Goal: Task Accomplishment & Management: Complete application form

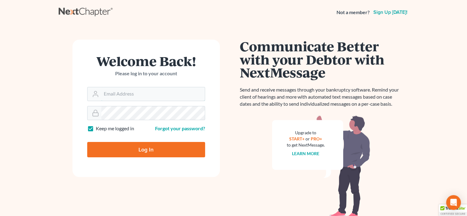
type input "[EMAIL_ADDRESS][DOMAIN_NAME]"
click at [146, 148] on input "Log In" at bounding box center [146, 149] width 118 height 15
type input "Thinking..."
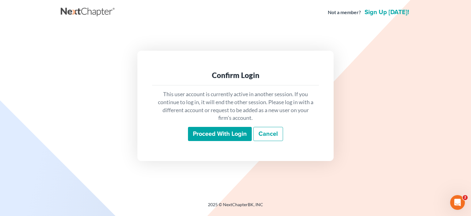
click at [219, 130] on input "Proceed with login" at bounding box center [220, 134] width 64 height 14
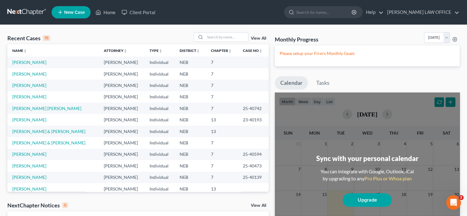
click at [71, 13] on span "New Case" at bounding box center [74, 12] width 21 height 5
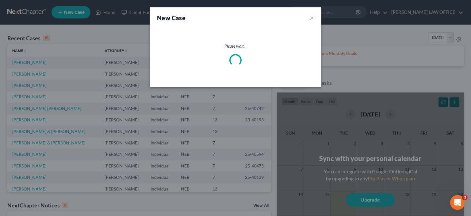
select select "48"
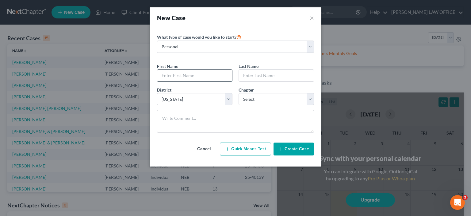
click at [162, 75] on input "text" at bounding box center [194, 76] width 75 height 12
type input "[PERSON_NAME]"
type input "J"
type input "Kewitt"
click at [310, 98] on select "Select 7 11 12 13" at bounding box center [276, 99] width 75 height 12
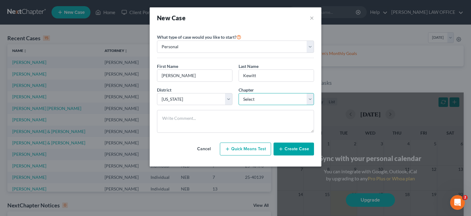
select select "0"
click at [239, 93] on select "Select 7 11 12 13" at bounding box center [276, 99] width 75 height 12
click at [286, 145] on button "Create Case" at bounding box center [294, 148] width 40 height 13
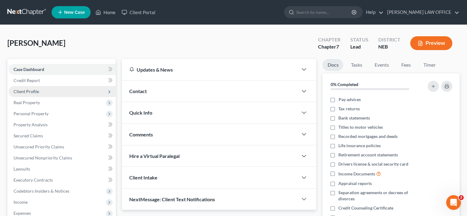
click at [84, 93] on span "Client Profile" at bounding box center [62, 91] width 107 height 11
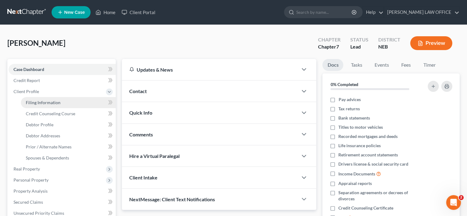
click at [59, 104] on span "Filing Information" at bounding box center [43, 102] width 35 height 5
select select "1"
select select "0"
select select "48"
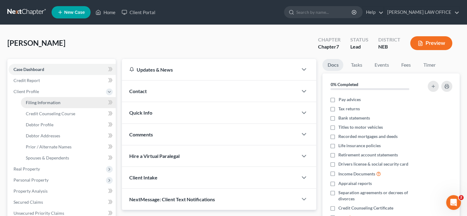
select select "30"
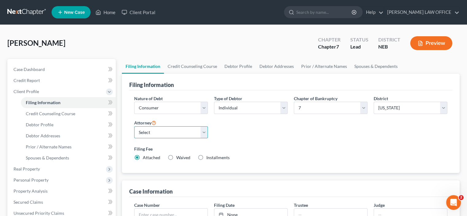
drag, startPoint x: 204, startPoint y: 132, endPoint x: 199, endPoint y: 133, distance: 5.3
click at [204, 132] on select "Select [PERSON_NAME] - NEB [PERSON_NAME] - NEB [PERSON_NAME] - NEB" at bounding box center [171, 132] width 74 height 12
select select "0"
click at [134, 126] on select "Select [PERSON_NAME] - NEB [PERSON_NAME] - NEB [PERSON_NAME] - NEB" at bounding box center [171, 132] width 74 height 12
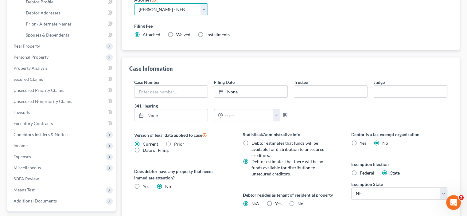
scroll to position [153, 0]
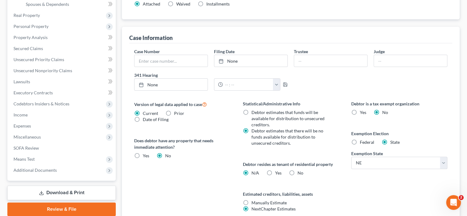
click at [275, 171] on label "Yes Yes" at bounding box center [278, 173] width 6 height 6
click at [277, 171] on input "Yes Yes" at bounding box center [279, 172] width 4 height 4
radio input "true"
radio input "false"
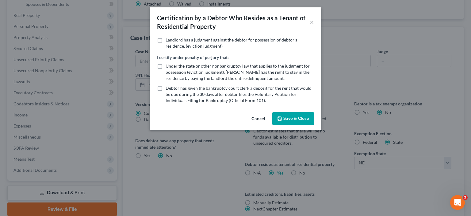
click at [283, 121] on button "Save & Close" at bounding box center [293, 118] width 42 height 13
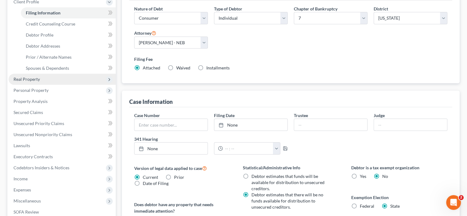
scroll to position [53, 0]
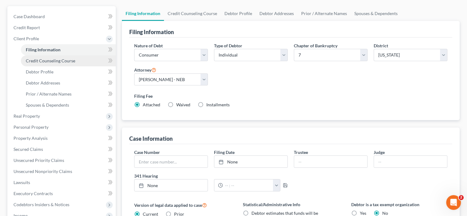
click at [40, 60] on span "Credit Counseling Course" at bounding box center [50, 60] width 49 height 5
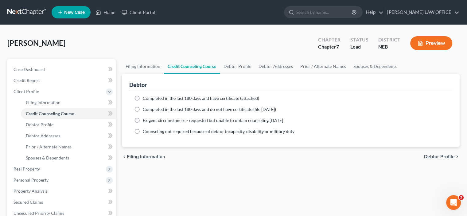
click at [143, 108] on label "Completed in the last 180 days and do not have certificate (file [DATE])" at bounding box center [209, 109] width 133 height 6
click at [145, 108] on input "Completed in the last 180 days and do not have certificate (file [DATE])" at bounding box center [147, 108] width 4 height 4
radio input "true"
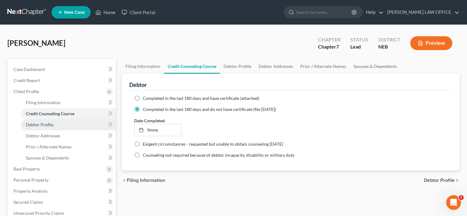
click at [39, 124] on span "Debtor Profile" at bounding box center [40, 124] width 28 height 5
select select "0"
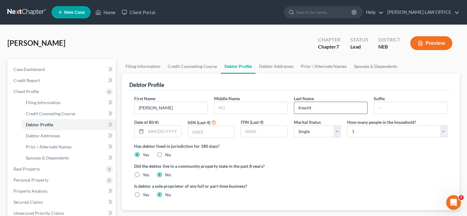
click at [299, 108] on input "Kewitt" at bounding box center [330, 108] width 73 height 12
type input "[PERSON_NAME]"
click at [220, 105] on input "text" at bounding box center [250, 108] width 73 height 12
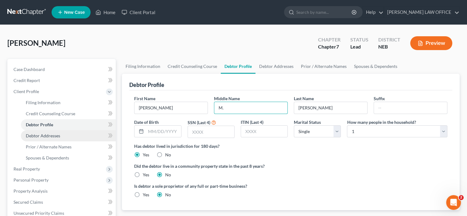
type input "M."
click at [44, 137] on span "Debtor Addresses" at bounding box center [43, 135] width 34 height 5
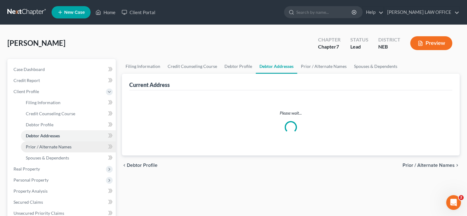
select select "0"
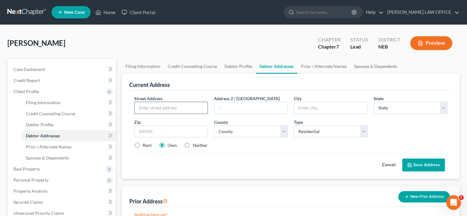
click at [139, 107] on input "text" at bounding box center [170, 108] width 73 height 12
type input "[STREET_ADDRESS]"
click at [299, 104] on input "text" at bounding box center [330, 108] width 73 height 12
type input "[PERSON_NAME]"
select select "30"
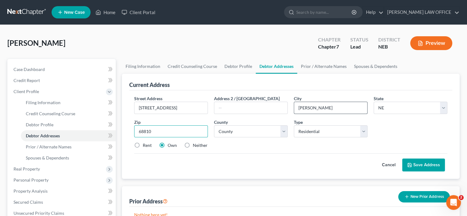
type input "68810"
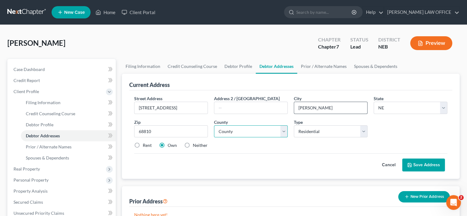
select select "39"
click at [143, 144] on label "Rent" at bounding box center [147, 145] width 9 height 6
click at [145, 144] on input "Rent" at bounding box center [147, 144] width 4 height 4
radio input "true"
click at [423, 167] on button "Save Address" at bounding box center [423, 164] width 43 height 13
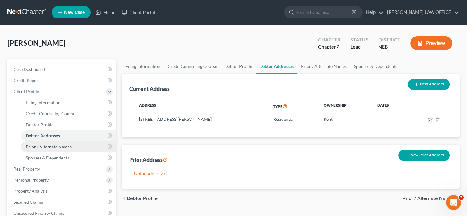
click at [48, 146] on span "Prior / Alternate Names" at bounding box center [49, 146] width 46 height 5
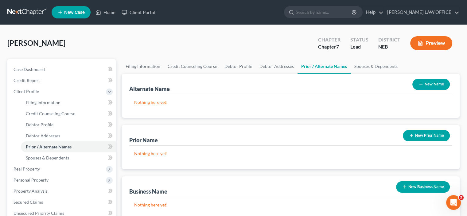
click at [430, 84] on button "New Name" at bounding box center [430, 84] width 37 height 11
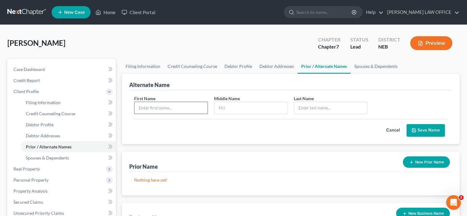
click at [139, 106] on input "text" at bounding box center [170, 108] width 73 height 12
type input "[PERSON_NAME]"
type input "M"
type input "[PERSON_NAME]"
click at [415, 131] on icon "submit" at bounding box center [414, 130] width 4 height 4
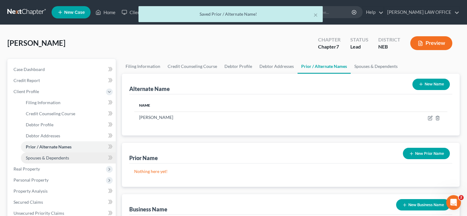
click at [57, 157] on span "Spouses & Dependents" at bounding box center [47, 157] width 43 height 5
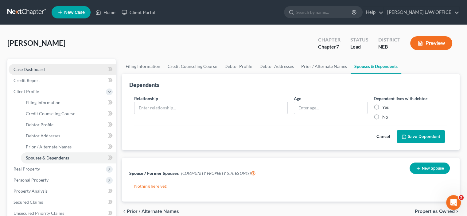
drag, startPoint x: 29, startPoint y: 70, endPoint x: 34, endPoint y: 72, distance: 6.2
click at [29, 70] on span "Case Dashboard" at bounding box center [28, 69] width 31 height 5
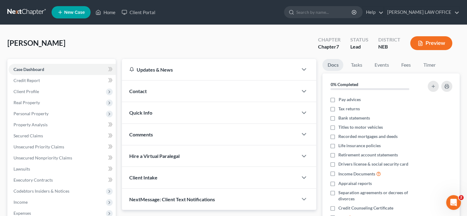
click at [165, 116] on div "Quick Info" at bounding box center [210, 112] width 176 height 21
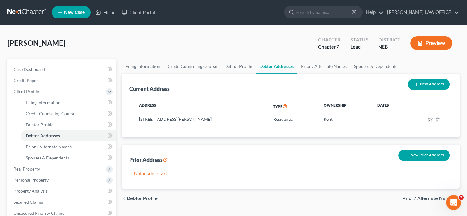
select select "0"
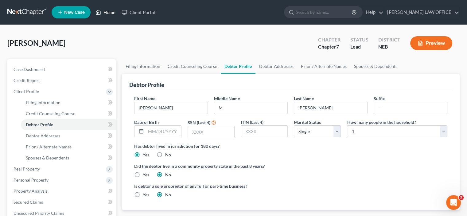
click at [112, 13] on link "Home" at bounding box center [105, 12] width 26 height 11
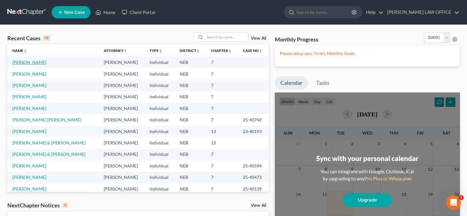
click at [31, 62] on link "[PERSON_NAME]" at bounding box center [29, 62] width 34 height 5
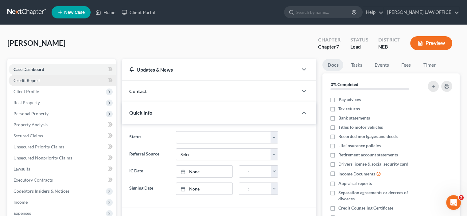
click at [24, 81] on span "Credit Report" at bounding box center [26, 80] width 26 height 5
click at [34, 79] on span "Credit Report" at bounding box center [26, 80] width 26 height 5
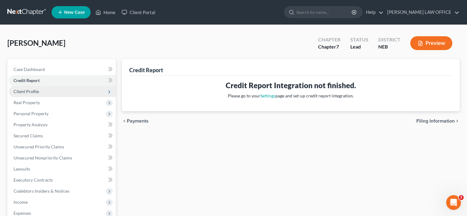
click at [28, 95] on span "Client Profile" at bounding box center [62, 91] width 107 height 11
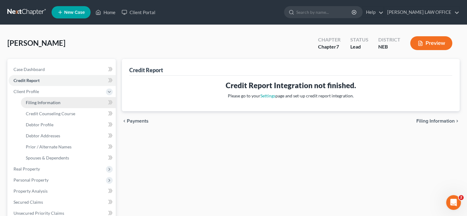
click at [33, 103] on span "Filing Information" at bounding box center [43, 102] width 35 height 5
select select "1"
select select "0"
select select "48"
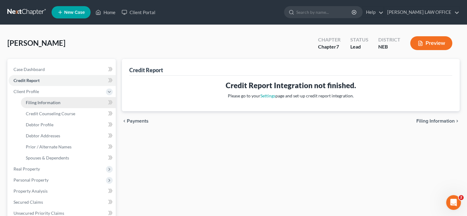
select select "0"
select select "30"
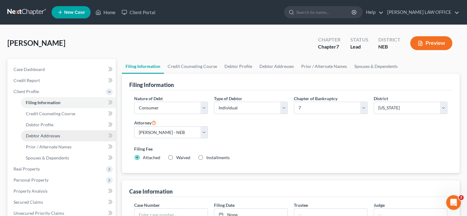
click at [42, 135] on span "Debtor Addresses" at bounding box center [43, 135] width 34 height 5
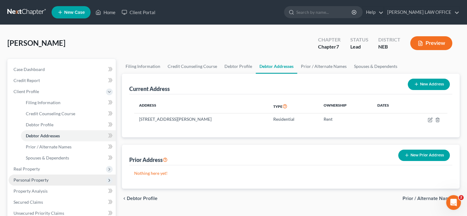
click at [25, 180] on span "Personal Property" at bounding box center [30, 179] width 35 height 5
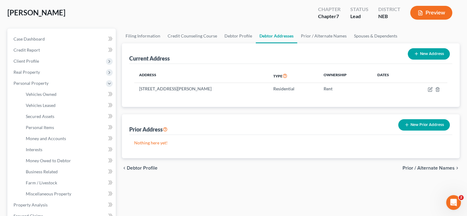
scroll to position [123, 0]
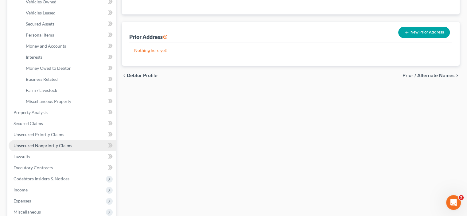
click at [28, 145] on span "Unsecured Nonpriority Claims" at bounding box center [42, 145] width 59 height 5
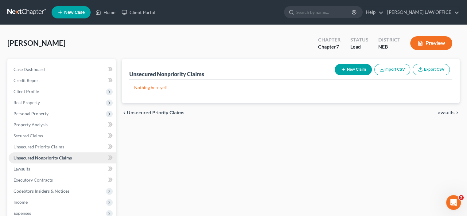
click at [40, 157] on span "Unsecured Nonpriority Claims" at bounding box center [42, 157] width 58 height 5
click at [349, 67] on button "New Claim" at bounding box center [352, 69] width 37 height 11
select select "0"
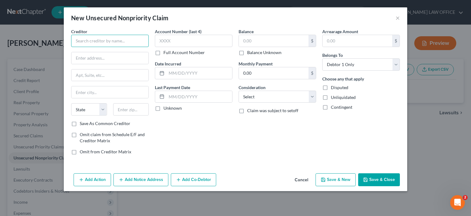
click at [79, 41] on input "text" at bounding box center [110, 41] width 78 height 12
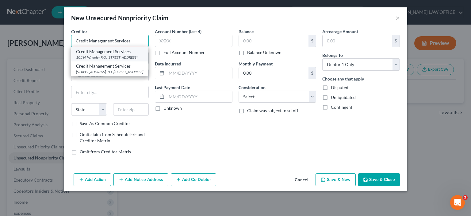
type input "Credit Management Services"
click at [95, 60] on div "105 N. Wheeler P.O. [STREET_ADDRESS]" at bounding box center [109, 57] width 67 height 5
type input "105 [PERSON_NAME]"
type input "P.O. Box 1512"
type input "[GEOGRAPHIC_DATA]"
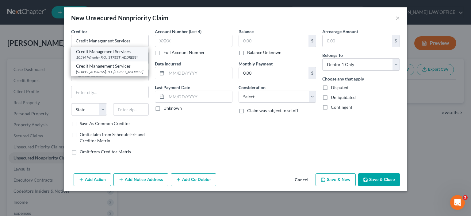
select select "30"
type input "68802"
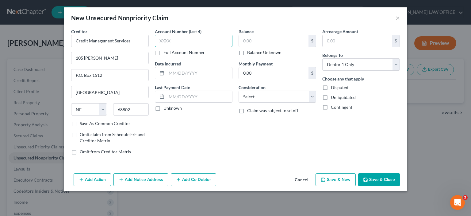
click at [159, 42] on input "text" at bounding box center [194, 41] width 78 height 12
click at [243, 42] on input "text" at bounding box center [274, 41] width 70 height 12
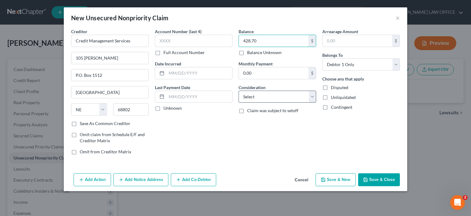
type input "428.70"
click at [312, 98] on select "Select Cable / Satellite Services Collection Agency Credit Card Debt Debt Couns…" at bounding box center [278, 96] width 78 height 12
select select "14"
click at [239, 90] on select "Select Cable / Satellite Services Collection Agency Credit Card Debt Debt Couns…" at bounding box center [278, 96] width 78 height 12
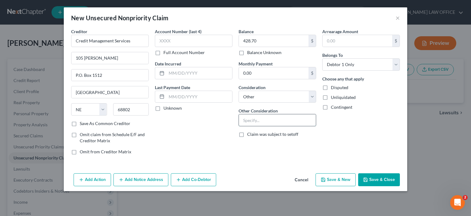
click at [240, 120] on input "text" at bounding box center [277, 120] width 77 height 12
drag, startPoint x: 296, startPoint y: 120, endPoint x: 319, endPoint y: 121, distance: 22.7
click at [319, 121] on div "Balance 428.70 $ Balance Unknown Balance Undetermined 428.70 $ Balance Unknown …" at bounding box center [278, 93] width 84 height 131
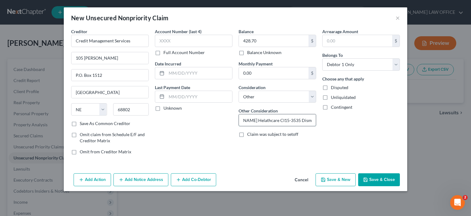
click at [255, 120] on input "Collect a debt-[PERSON_NAME] Helathcare CI15-3535 Dismissed" at bounding box center [277, 120] width 77 height 12
type input "Collect a debt-[PERSON_NAME] Healthcare CI15-3535 Dismissed"
click at [122, 178] on icon "button" at bounding box center [121, 179] width 5 height 5
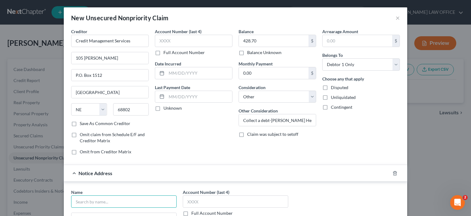
click at [84, 199] on input "text" at bounding box center [124, 201] width 106 height 12
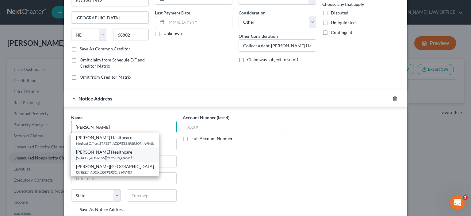
scroll to position [92, 0]
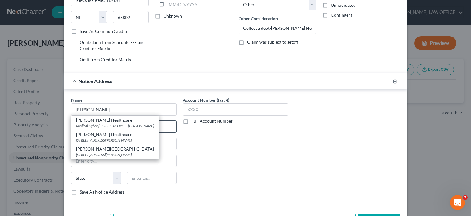
click at [105, 126] on div "Medical Office [STREET_ADDRESS][PERSON_NAME]" at bounding box center [115, 125] width 78 height 5
type input "[PERSON_NAME] Healthcare"
type input "Medical Office"
type input "[STREET_ADDRESS][PERSON_NAME]"
type input "Hastings"
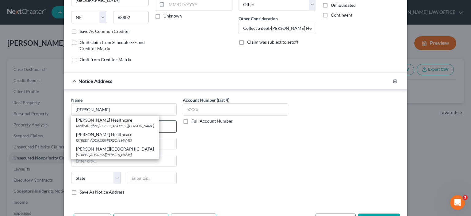
select select "30"
type input "68901"
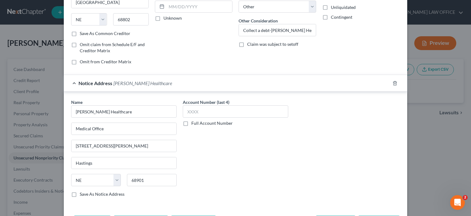
scroll to position [113, 0]
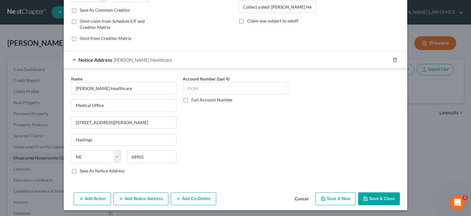
click at [382, 195] on button "Save & Close" at bounding box center [379, 198] width 42 height 13
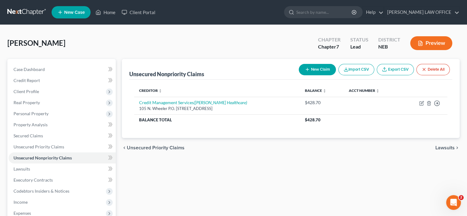
click at [320, 70] on button "New Claim" at bounding box center [316, 69] width 37 height 11
select select "0"
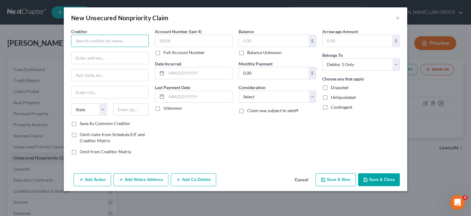
click at [80, 41] on input "text" at bounding box center [110, 41] width 78 height 12
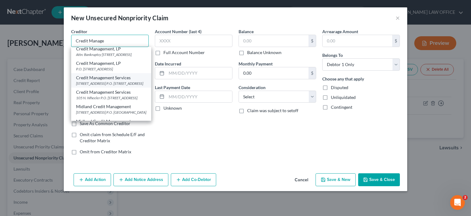
scroll to position [31, 0]
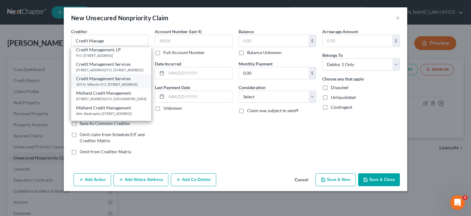
click at [111, 87] on div "105 N. Wheeler P.O. [STREET_ADDRESS]" at bounding box center [111, 84] width 70 height 5
type input "Credit Management Services"
type input "105 [PERSON_NAME]"
type input "P.O. Box 1512"
type input "[GEOGRAPHIC_DATA]"
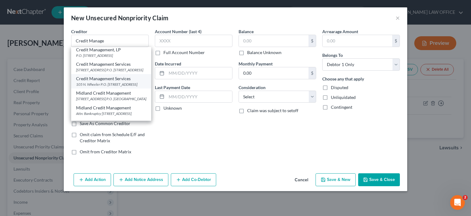
select select "30"
type input "68802"
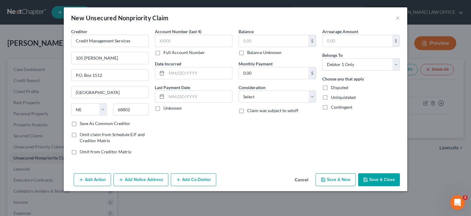
scroll to position [0, 0]
drag, startPoint x: 162, startPoint y: 38, endPoint x: 158, endPoint y: 42, distance: 5.4
click at [162, 39] on input "text" at bounding box center [194, 41] width 78 height 12
click at [163, 52] on label "Full Account Number" at bounding box center [183, 52] width 41 height 6
click at [166, 52] on input "Full Account Number" at bounding box center [168, 51] width 4 height 4
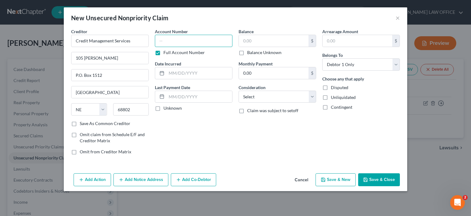
click at [161, 38] on input "text" at bounding box center [194, 41] width 78 height 12
type input "CI25-1769 Hall Cty"
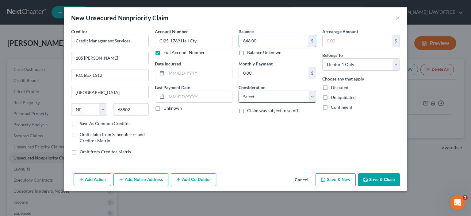
type input "846.00"
click at [312, 98] on select "Select Cable / Satellite Services Collection Agency Credit Card Debt Debt Couns…" at bounding box center [278, 96] width 78 height 12
select select "14"
click at [239, 90] on select "Select Cable / Satellite Services Collection Agency Credit Card Debt Debt Couns…" at bounding box center [278, 96] width 78 height 12
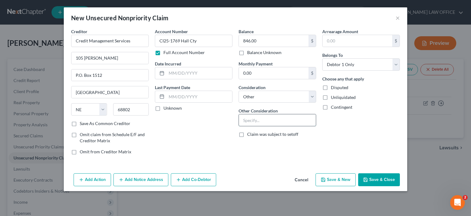
click at [244, 120] on input "text" at bounding box center [277, 120] width 77 height 12
type input "Collect a debt-Heartland [MEDICAL_DATA]"
click at [134, 179] on button "Add Notice Address" at bounding box center [140, 179] width 55 height 13
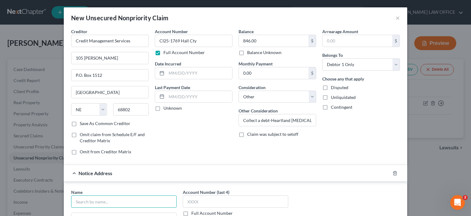
click at [80, 199] on input "text" at bounding box center [124, 201] width 106 height 12
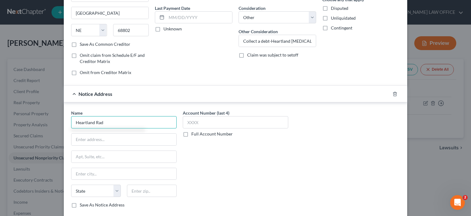
scroll to position [92, 0]
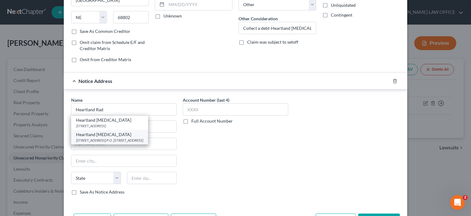
click at [107, 138] on div "[STREET_ADDRESS] P.O. [STREET_ADDRESS]" at bounding box center [109, 139] width 67 height 5
type input "Heartland [MEDICAL_DATA]"
type input "[STREET_ADDRESS]"
type input "P.O. Box 1725"
type input "[GEOGRAPHIC_DATA]"
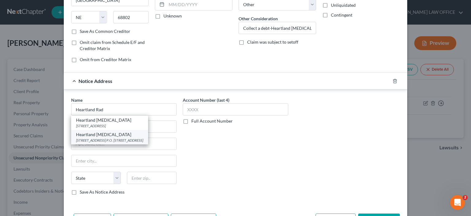
select select "30"
type input "68802"
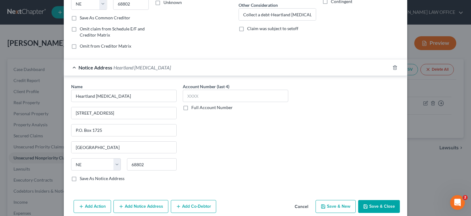
scroll to position [113, 0]
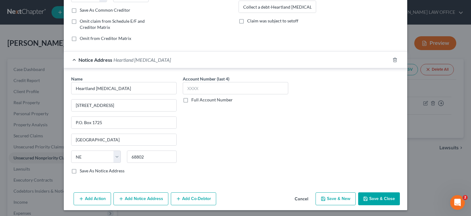
click at [372, 197] on button "Save & Close" at bounding box center [379, 198] width 42 height 13
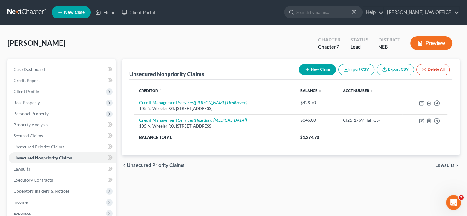
click at [317, 70] on button "New Claim" at bounding box center [316, 69] width 37 height 11
select select "0"
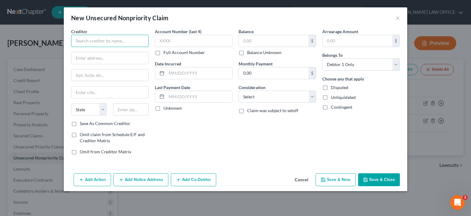
click at [82, 40] on input "text" at bounding box center [110, 41] width 78 height 12
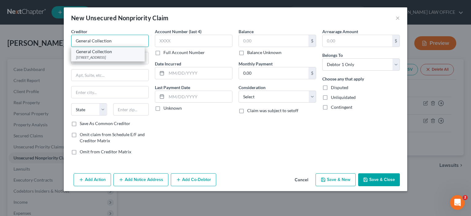
type input "General Collection"
click at [104, 55] on div "[STREET_ADDRESS]" at bounding box center [108, 57] width 64 height 5
type input "[STREET_ADDRESS]"
type input "[GEOGRAPHIC_DATA]"
select select "30"
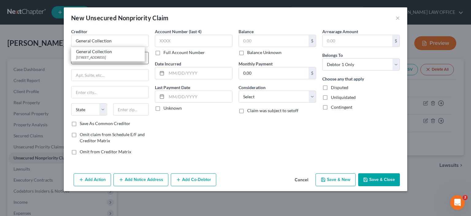
type input "68801"
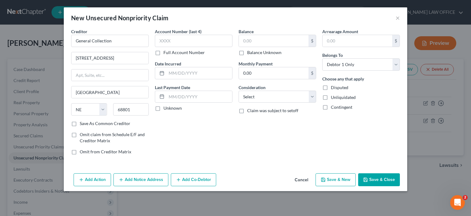
click at [163, 54] on label "Full Account Number" at bounding box center [183, 52] width 41 height 6
click at [166, 53] on input "Full Account Number" at bounding box center [168, 51] width 4 height 4
click at [158, 38] on input "text" at bounding box center [194, 41] width 78 height 12
type input "CI25-2037 Hall Cty"
click at [240, 37] on input "text" at bounding box center [274, 41] width 70 height 12
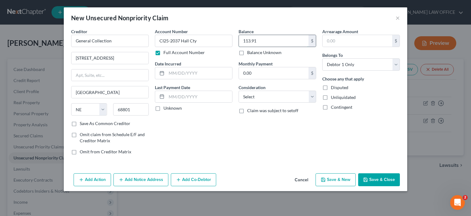
drag, startPoint x: 240, startPoint y: 38, endPoint x: 243, endPoint y: 40, distance: 4.1
click at [241, 39] on input "113.91" at bounding box center [274, 41] width 70 height 12
type input "1,113.91"
click at [315, 92] on select "Select Cable / Satellite Services Collection Agency Credit Card Debt Debt Couns…" at bounding box center [278, 96] width 78 height 12
select select "14"
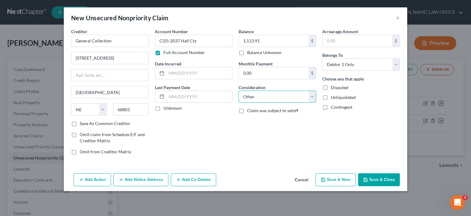
click at [239, 90] on select "Select Cable / Satellite Services Collection Agency Credit Card Debt Debt Couns…" at bounding box center [278, 96] width 78 height 12
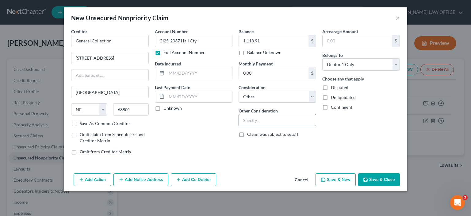
click at [244, 118] on input "text" at bounding box center [277, 120] width 77 height 12
type input "Collect a debt-Hastings [MEDICAL_DATA], Advanced [MEDICAL_DATA]"
click at [142, 179] on button "Add Notice Address" at bounding box center [140, 179] width 55 height 13
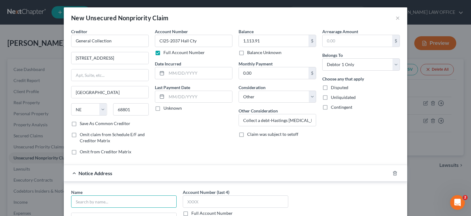
click at [76, 200] on input "text" at bounding box center [124, 201] width 106 height 12
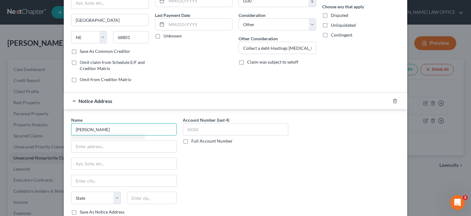
scroll to position [92, 0]
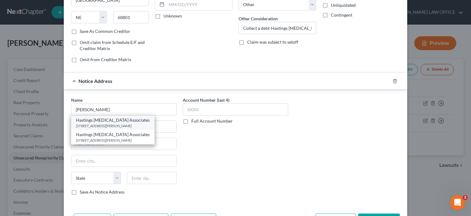
click at [101, 123] on div "[STREET_ADDRESS][PERSON_NAME]" at bounding box center [113, 125] width 74 height 5
type input "Hastings [MEDICAL_DATA] Associates"
type input "[STREET_ADDRESS][PERSON_NAME]"
type input "[GEOGRAPHIC_DATA]"
select select "30"
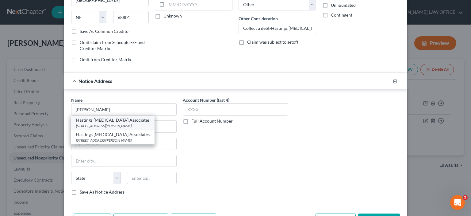
type input "68803"
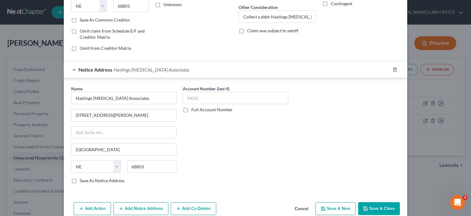
scroll to position [113, 0]
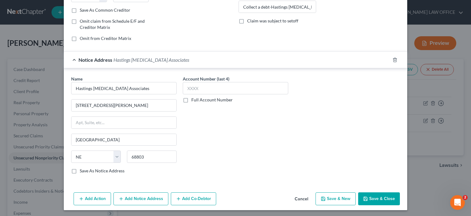
click at [135, 196] on button "Add Notice Address" at bounding box center [140, 198] width 55 height 13
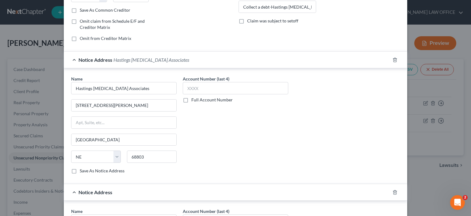
scroll to position [175, 0]
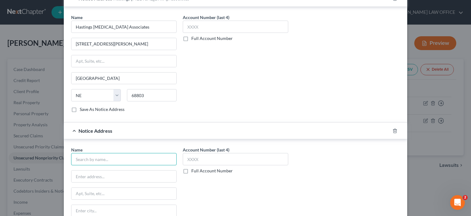
click at [77, 158] on input "text" at bounding box center [124, 159] width 106 height 12
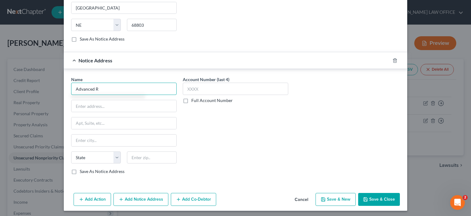
scroll to position [0, 0]
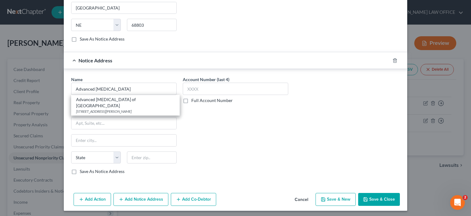
click at [102, 100] on div "Advanced [MEDICAL_DATA] of [GEOGRAPHIC_DATA]" at bounding box center [125, 102] width 99 height 12
type input "Advanced [MEDICAL_DATA] of [GEOGRAPHIC_DATA]"
type input "[STREET_ADDRESS][PERSON_NAME]"
type input "[GEOGRAPHIC_DATA]"
select select "30"
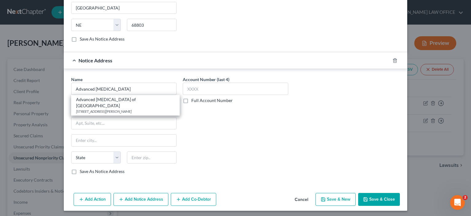
type input "68803"
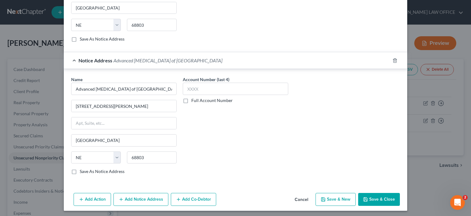
click at [86, 199] on button "Add Action" at bounding box center [92, 199] width 37 height 13
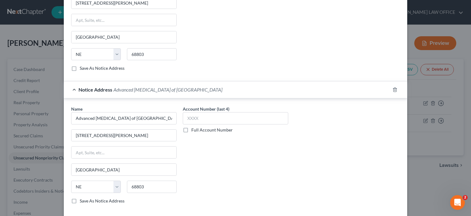
scroll to position [427, 0]
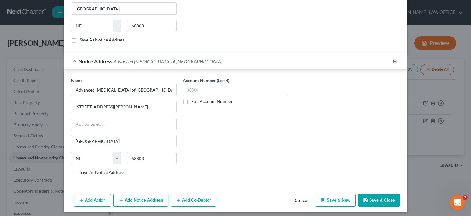
click at [92, 196] on button "Add Action" at bounding box center [92, 200] width 37 height 13
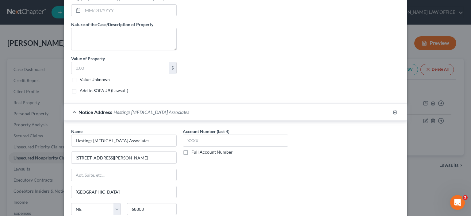
scroll to position [610, 0]
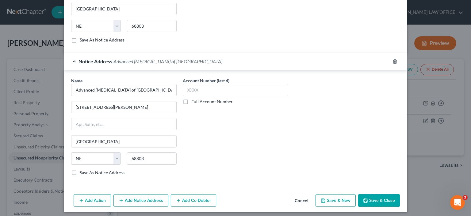
click at [367, 197] on button "Save & Close" at bounding box center [379, 200] width 42 height 13
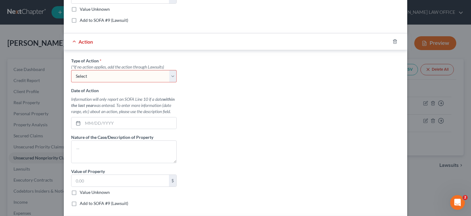
scroll to position [303, 0]
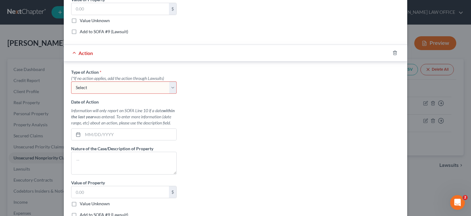
click at [171, 86] on select "Select Repossession Garnishment Foreclosure Personal Injury Attached, Seized, O…" at bounding box center [124, 87] width 106 height 12
select select "1"
click at [71, 81] on select "Select Repossession Garnishment Foreclosure Personal Injury Attached, Seized, O…" at bounding box center [124, 87] width 106 height 12
click at [85, 131] on input "text" at bounding box center [130, 135] width 94 height 12
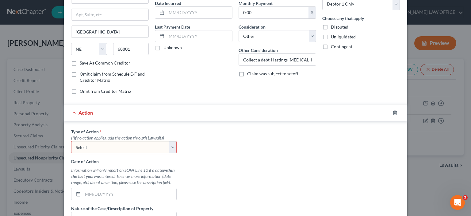
scroll to position [61, 0]
drag, startPoint x: 170, startPoint y: 144, endPoint x: 140, endPoint y: 150, distance: 30.7
click at [170, 144] on select "Select Repossession Garnishment Foreclosure Personal Injury Attached, Seized, O…" at bounding box center [124, 146] width 106 height 12
select select "1"
click at [71, 140] on select "Select Repossession Garnishment Foreclosure Personal Injury Attached, Seized, O…" at bounding box center [124, 146] width 106 height 12
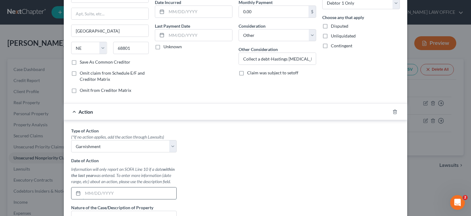
click at [83, 192] on input "text" at bounding box center [130, 193] width 94 height 12
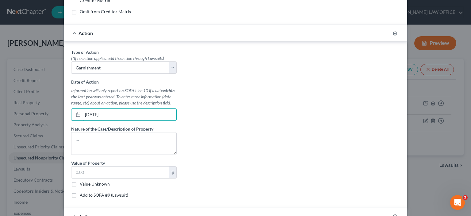
scroll to position [184, 0]
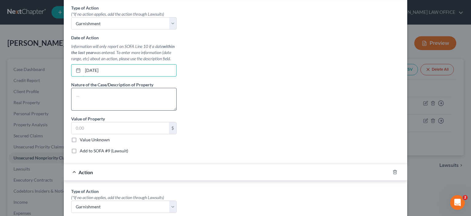
type input "[DATE]"
click at [72, 96] on textarea at bounding box center [124, 99] width 106 height 23
type textarea "A"
type textarea "Attempt to collect a debt"
click at [80, 148] on label "Add to SOFA #9 (Lawsuit)" at bounding box center [104, 151] width 48 height 6
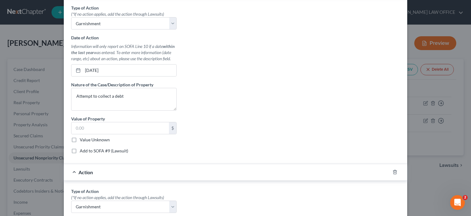
click at [82, 148] on input "Add to SOFA #9 (Lawsuit)" at bounding box center [84, 150] width 4 height 4
checkbox input "true"
select select "0"
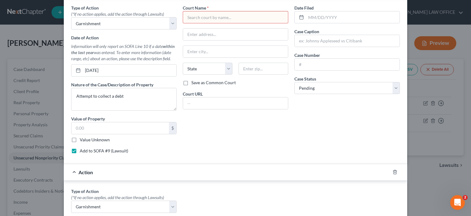
click at [188, 19] on input "text" at bounding box center [236, 17] width 106 height 12
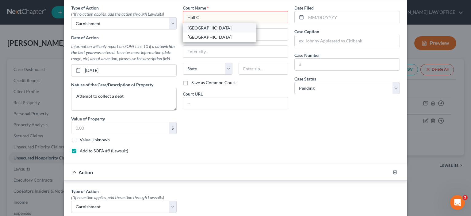
click at [196, 27] on div "[GEOGRAPHIC_DATA]" at bounding box center [220, 28] width 64 height 6
type input "[GEOGRAPHIC_DATA]"
type input "[STREET_ADDRESS]"
type input "[GEOGRAPHIC_DATA]"
select select "30"
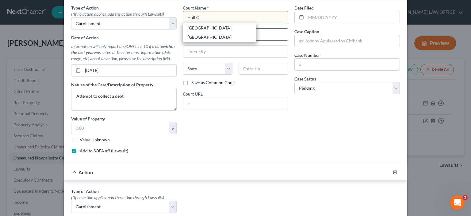
type input "68801"
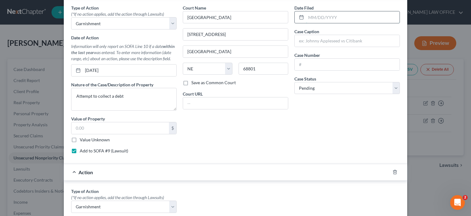
click at [306, 13] on input "text" at bounding box center [353, 17] width 94 height 12
type input "[DATE]"
click at [296, 42] on input "text" at bounding box center [347, 41] width 105 height 12
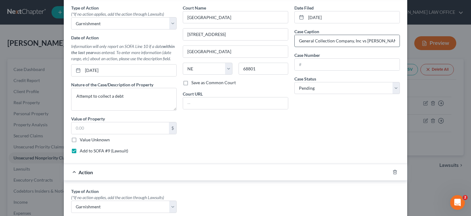
type input "General Collection Company, Inc vs [PERSON_NAME]"
type input "CI25-2037"
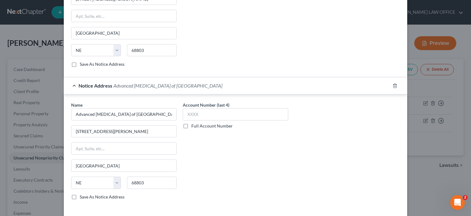
scroll to position [610, 0]
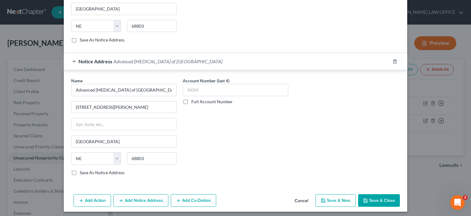
click at [383, 196] on button "Save & Close" at bounding box center [379, 200] width 42 height 13
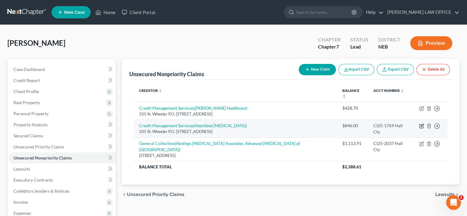
click at [421, 123] on icon "button" at bounding box center [421, 125] width 5 height 5
select select "30"
select select "14"
select select "0"
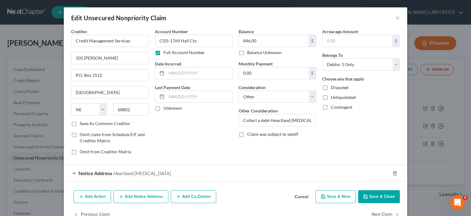
scroll to position [16, 0]
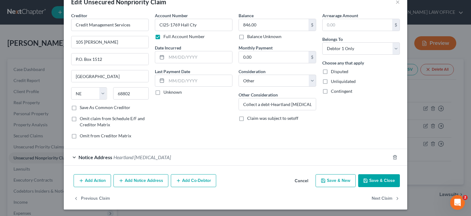
click at [94, 181] on button "Add Action" at bounding box center [92, 180] width 37 height 13
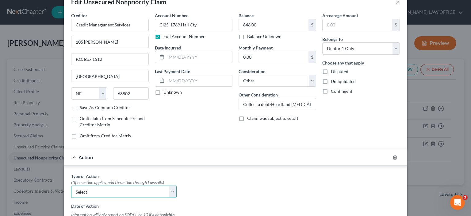
click at [97, 191] on select "Select Repossession Garnishment Foreclosure Personal Injury Attached, Seized, O…" at bounding box center [124, 191] width 106 height 12
select select "1"
click at [71, 185] on select "Select Repossession Garnishment Foreclosure Personal Injury Attached, Seized, O…" at bounding box center [124, 191] width 106 height 12
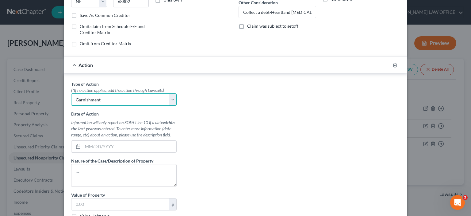
scroll to position [139, 0]
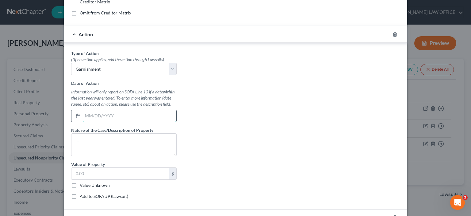
click at [83, 116] on input "text" at bounding box center [130, 116] width 94 height 12
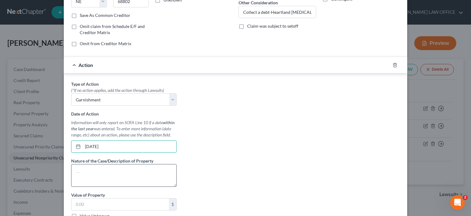
type input "[DATE]"
click at [80, 174] on textarea at bounding box center [124, 175] width 106 height 23
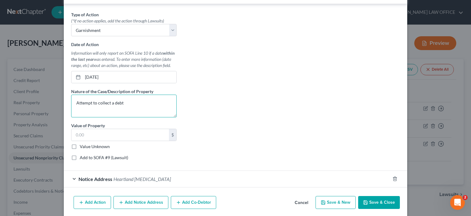
scroll to position [199, 0]
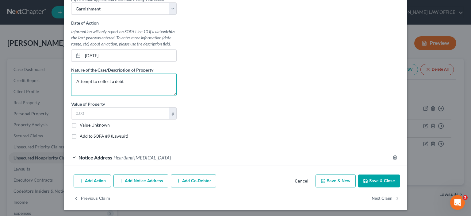
type textarea "Attempt to collect a debt"
drag, startPoint x: 71, startPoint y: 133, endPoint x: 77, endPoint y: 136, distance: 6.0
click at [80, 133] on label "Add to SOFA #9 (Lawsuit)" at bounding box center [104, 136] width 48 height 6
click at [82, 133] on input "Add to SOFA #9 (Lawsuit)" at bounding box center [84, 135] width 4 height 4
checkbox input "true"
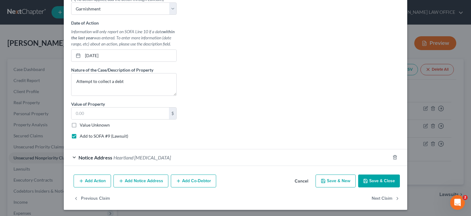
select select "0"
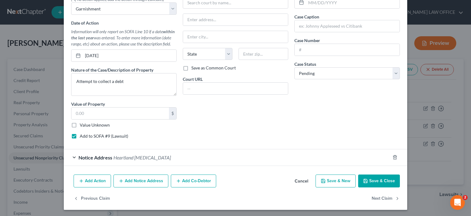
scroll to position [76, 0]
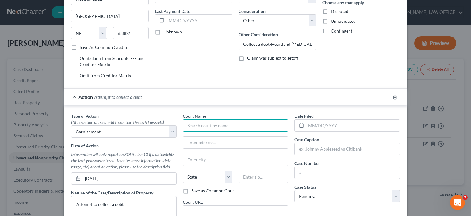
click at [185, 124] on input "text" at bounding box center [236, 125] width 106 height 12
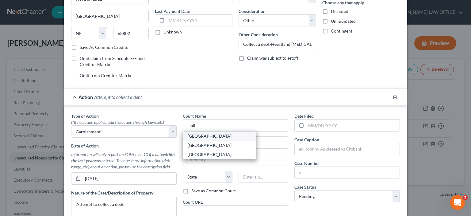
click at [201, 136] on div "[GEOGRAPHIC_DATA]" at bounding box center [220, 136] width 64 height 6
type input "[GEOGRAPHIC_DATA]"
type input "[STREET_ADDRESS]"
type input "[GEOGRAPHIC_DATA]"
select select "30"
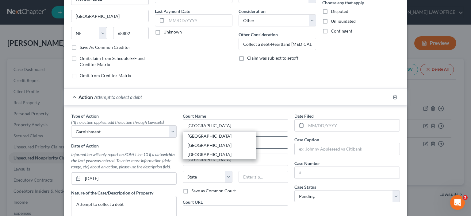
type input "68801"
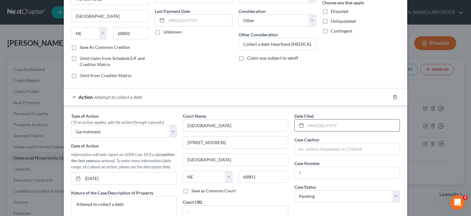
click at [307, 126] on input "text" at bounding box center [353, 125] width 94 height 12
type input "[DATE]"
click at [298, 147] on input "text" at bounding box center [347, 149] width 105 height 12
click at [359, 148] on input "Credit Management Services, Inc." at bounding box center [347, 149] width 105 height 12
type input "Credit Management Services, Inc. vs [PERSON_NAME]"
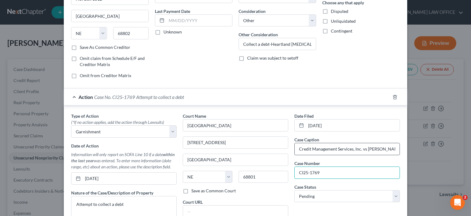
type input "CI25-1769"
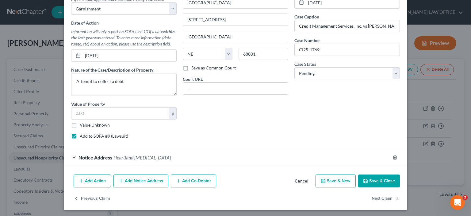
click at [378, 177] on button "Save & Close" at bounding box center [379, 180] width 42 height 13
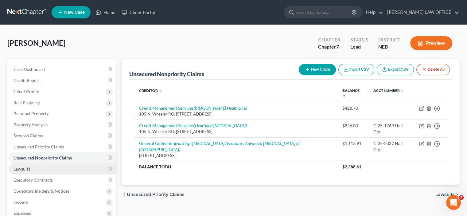
click at [22, 169] on span "Lawsuits" at bounding box center [21, 168] width 17 height 5
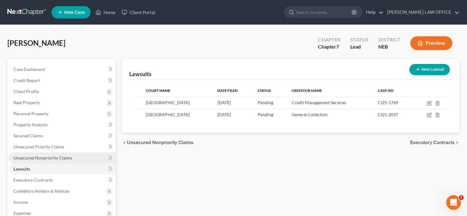
click at [41, 155] on span "Unsecured Nonpriority Claims" at bounding box center [42, 157] width 59 height 5
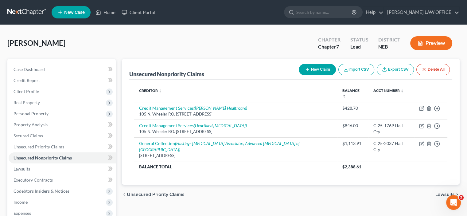
click at [322, 67] on button "New Claim" at bounding box center [316, 69] width 37 height 11
select select "0"
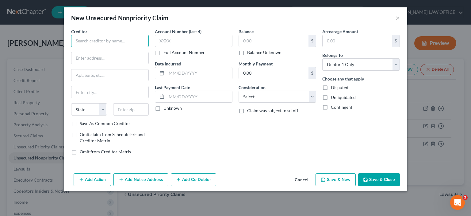
click at [75, 40] on input "text" at bounding box center [110, 41] width 78 height 12
type input "A"
click at [98, 38] on input "Comenitty" at bounding box center [110, 41] width 78 height 12
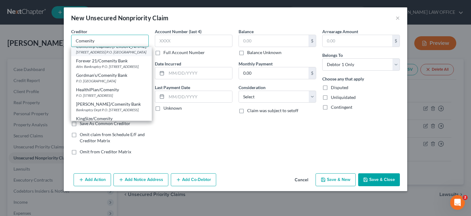
scroll to position [61, 0]
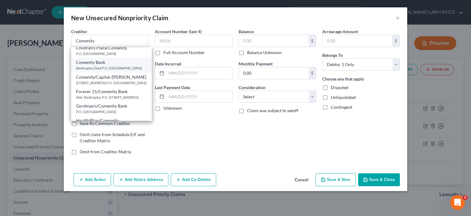
click at [89, 71] on div "Bankruptcy Dept P.O. [GEOGRAPHIC_DATA]" at bounding box center [111, 67] width 71 height 5
type input "Comenity Bank"
type input "Bankruptcy Dept"
type input "P.O. Box 183043"
type input "Columbus"
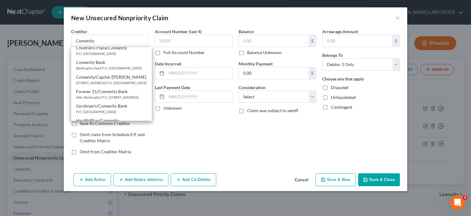
select select "36"
type input "43218"
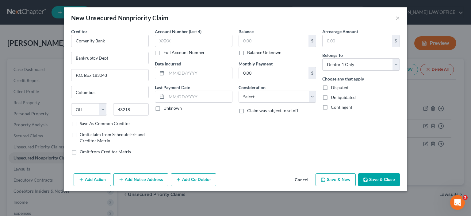
scroll to position [0, 0]
click at [158, 40] on input "text" at bounding box center [194, 41] width 78 height 12
type input "xxxx"
drag, startPoint x: 241, startPoint y: 39, endPoint x: 248, endPoint y: 45, distance: 8.7
click at [244, 42] on input "text" at bounding box center [274, 41] width 70 height 12
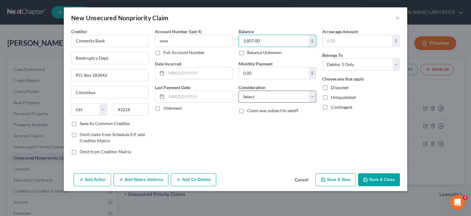
type input "3,807.00"
click at [312, 93] on select "Select Cable / Satellite Services Collection Agency Credit Card Debt Debt Couns…" at bounding box center [278, 96] width 78 height 12
select select "14"
click at [239, 90] on select "Select Cable / Satellite Services Collection Agency Credit Card Debt Debt Couns…" at bounding box center [278, 96] width 78 height 12
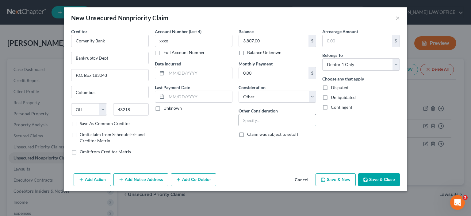
click at [244, 117] on input "text" at bounding box center [277, 120] width 77 height 12
type input "Credit card 7788-4020-5291-xxxx"
click at [75, 40] on input "Comenity Bank" at bounding box center [110, 41] width 78 height 12
type input "Alph/Comenity Bank"
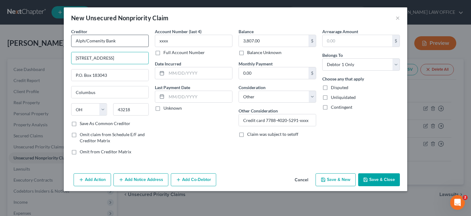
type input "[STREET_ADDRESS]"
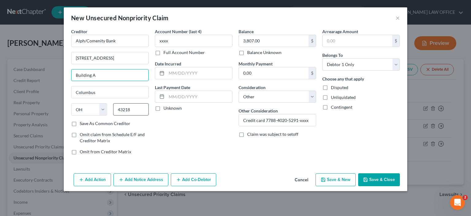
type input "Building A"
click at [134, 110] on input "43218" at bounding box center [131, 109] width 36 height 12
type input "43219"
click at [334, 183] on button "Save & New" at bounding box center [336, 179] width 40 height 13
select select "0"
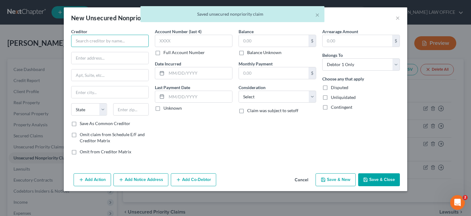
click at [79, 39] on input "text" at bounding box center [110, 41] width 78 height 12
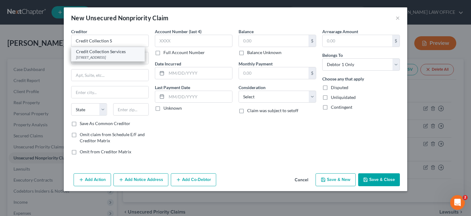
click at [109, 59] on div "[STREET_ADDRESS]" at bounding box center [108, 57] width 64 height 5
type input "Credit Collection Services"
type input "[STREET_ADDRESS]"
type input "[PERSON_NAME]"
select select "22"
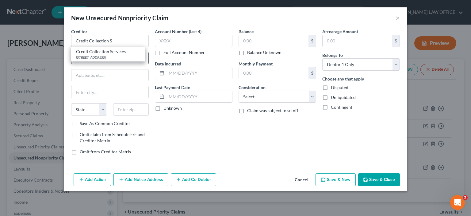
type input "02062"
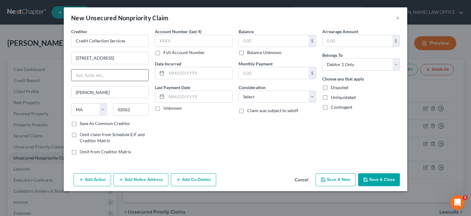
click at [76, 75] on input "text" at bounding box center [109, 75] width 77 height 12
type input "P.O. Box 607"
click at [160, 40] on input "text" at bounding box center [194, 41] width 78 height 12
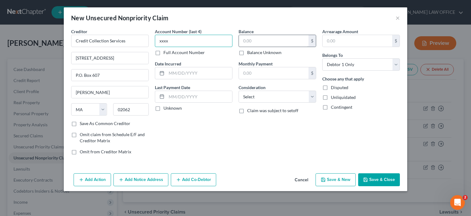
type input "xxxx"
click at [243, 40] on input "text" at bounding box center [274, 41] width 70 height 12
type input "107.00"
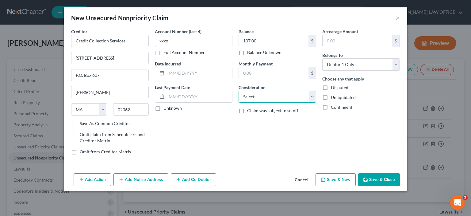
click at [314, 97] on select "Select Cable / Satellite Services Collection Agency Credit Card Debt Debt Couns…" at bounding box center [278, 96] width 78 height 12
select select "14"
click at [239, 90] on select "Select Cable / Satellite Services Collection Agency Credit Card Debt Debt Couns…" at bounding box center [278, 96] width 78 height 12
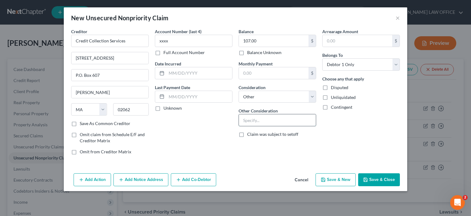
click at [241, 120] on input "text" at bounding box center [277, 120] width 77 height 12
type input "Collect a debt-American Family Insurance"
click at [345, 180] on button "Save & New" at bounding box center [336, 179] width 40 height 13
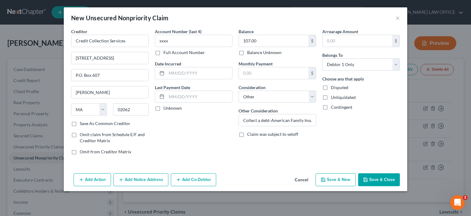
select select "0"
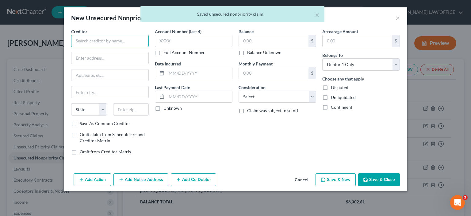
click at [79, 40] on input "text" at bounding box center [110, 41] width 78 height 12
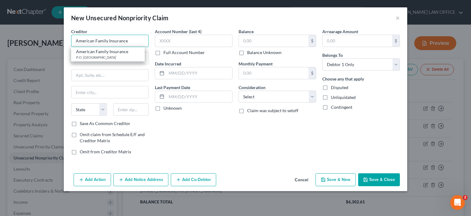
type input "American Family Insurance"
click at [302, 179] on button "Cancel" at bounding box center [301, 180] width 23 height 12
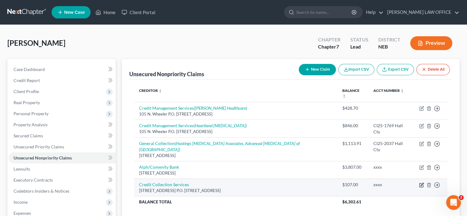
click at [421, 182] on icon "button" at bounding box center [421, 184] width 5 height 5
select select "22"
select select "14"
select select "0"
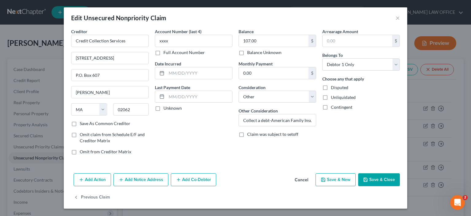
click at [141, 180] on button "Add Notice Address" at bounding box center [140, 179] width 55 height 13
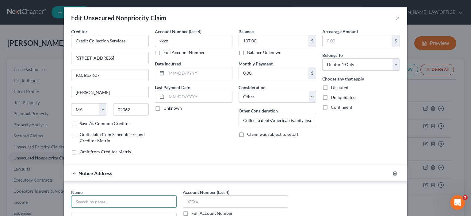
click at [83, 196] on input "text" at bounding box center [124, 201] width 106 height 12
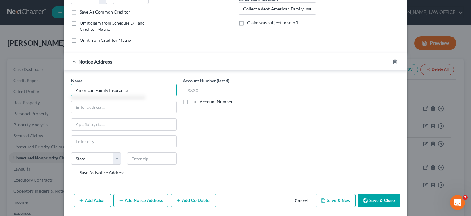
scroll to position [123, 0]
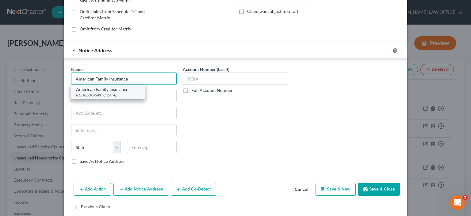
type input "American Family Insurance"
click at [93, 94] on div "P.O. [GEOGRAPHIC_DATA]" at bounding box center [108, 94] width 64 height 5
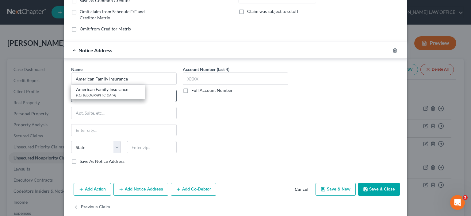
type input "P.O. Box 52230"
type input "Phoenix"
select select "3"
type input "85072"
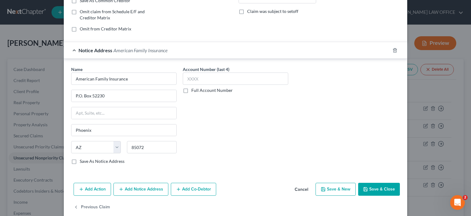
click at [334, 190] on button "Save & New" at bounding box center [336, 189] width 40 height 13
select select "0"
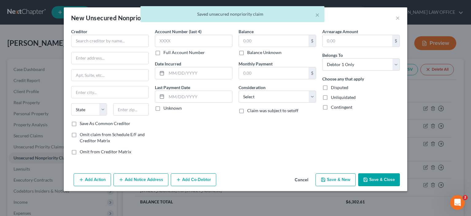
scroll to position [0, 0]
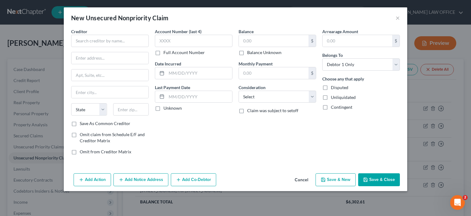
click at [305, 178] on button "Cancel" at bounding box center [301, 180] width 23 height 12
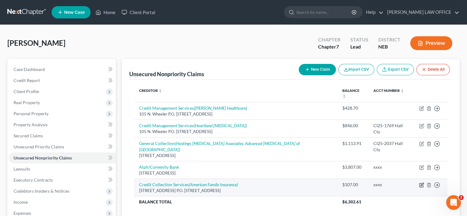
click at [421, 182] on icon "button" at bounding box center [421, 184] width 5 height 5
select select "22"
select select "14"
select select "0"
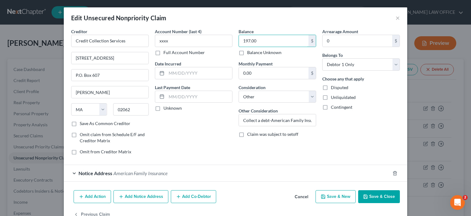
type input "197.00"
click at [377, 196] on button "Save & Close" at bounding box center [379, 196] width 42 height 13
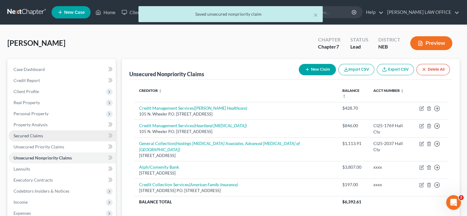
click at [25, 135] on span "Secured Claims" at bounding box center [27, 135] width 29 height 5
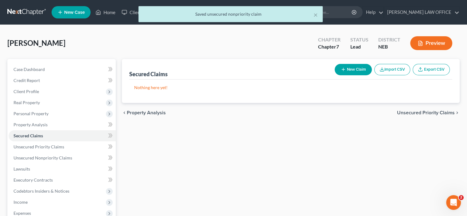
click at [358, 66] on button "New Claim" at bounding box center [352, 69] width 37 height 11
select select "0"
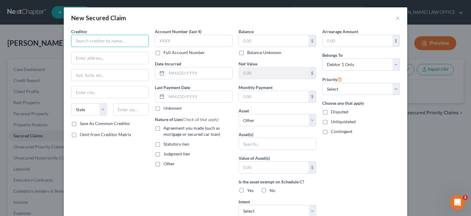
click at [72, 43] on input "text" at bounding box center [110, 41] width 78 height 12
type input "[PERSON_NAME] Coop Credit Union"
click at [75, 54] on input "text" at bounding box center [109, 58] width 77 height 12
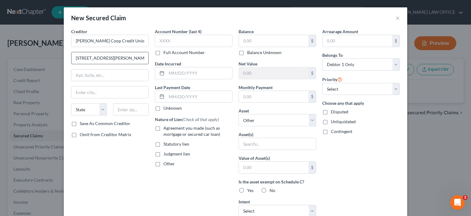
type input "[STREET_ADDRESS][PERSON_NAME]"
type input "68816"
type input "[PERSON_NAME]"
select select "30"
click at [163, 54] on label "Full Account Number" at bounding box center [183, 52] width 41 height 6
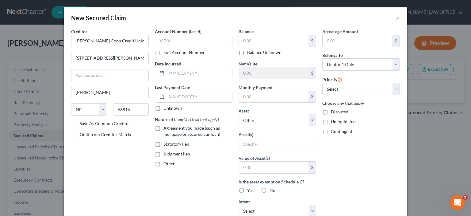
click at [166, 53] on input "Full Account Number" at bounding box center [168, 51] width 4 height 4
click at [157, 40] on input "text" at bounding box center [194, 41] width 78 height 12
type input "xxxx"
click at [239, 40] on input "text" at bounding box center [274, 41] width 70 height 12
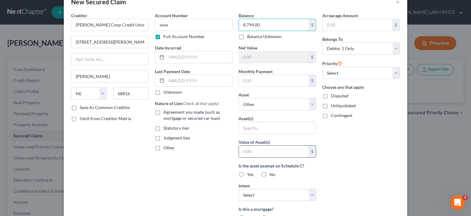
scroll to position [31, 0]
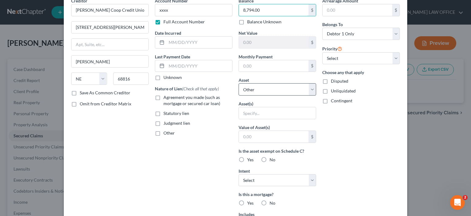
type input "8,794.00"
click at [308, 91] on select "Select Other Multiple Assets" at bounding box center [278, 89] width 78 height 12
click at [239, 83] on select "Select Other Multiple Assets" at bounding box center [278, 89] width 78 height 12
click at [247, 158] on label "Yes" at bounding box center [250, 159] width 6 height 6
click at [250, 158] on input "Yes" at bounding box center [252, 158] width 4 height 4
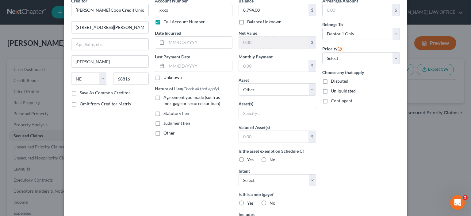
radio input "true"
drag, startPoint x: 310, startPoint y: 181, endPoint x: 307, endPoint y: 181, distance: 3.7
click at [310, 181] on select "Select Surrender Redeem Reaffirm Avoid Other" at bounding box center [278, 180] width 78 height 12
click at [247, 202] on label "Yes" at bounding box center [250, 203] width 6 height 6
click at [250, 202] on input "Yes" at bounding box center [252, 202] width 4 height 4
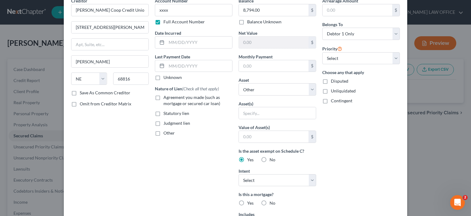
radio input "true"
click at [270, 202] on label "No" at bounding box center [273, 203] width 6 height 6
click at [272, 202] on input "No" at bounding box center [274, 202] width 4 height 4
radio input "true"
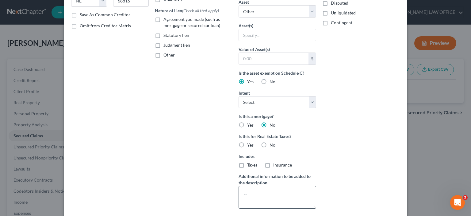
scroll to position [123, 0]
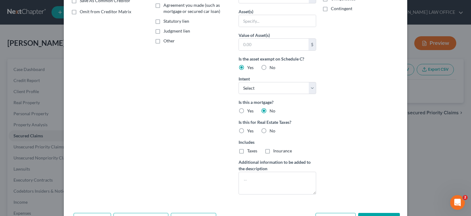
click at [270, 128] on label "No" at bounding box center [273, 131] width 6 height 6
click at [272, 128] on input "No" at bounding box center [274, 130] width 4 height 4
radio input "true"
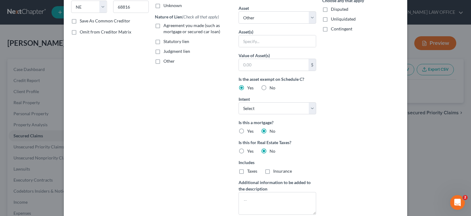
scroll to position [92, 0]
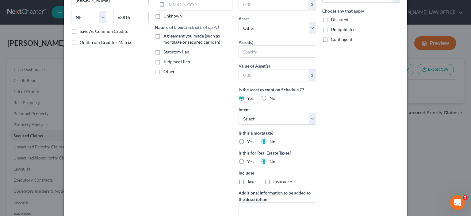
click at [163, 37] on label "Agreement you made (such as mortgage or secured car loan)" at bounding box center [197, 39] width 69 height 12
click at [166, 37] on input "Agreement you made (such as mortgage or secured car loan)" at bounding box center [168, 35] width 4 height 4
checkbox input "true"
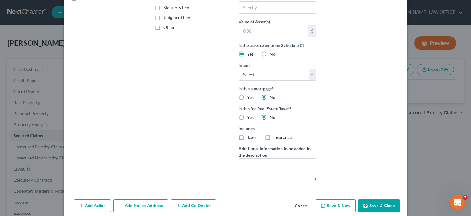
scroll to position [144, 0]
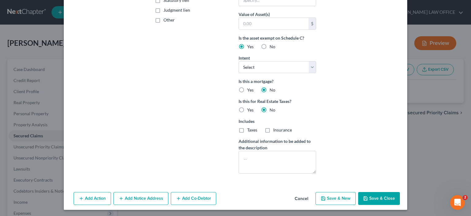
click at [377, 198] on button "Save & Close" at bounding box center [379, 198] width 42 height 13
select select
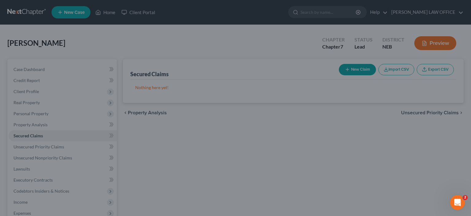
scroll to position [77, 0]
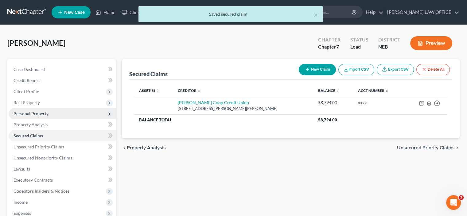
click at [35, 113] on span "Personal Property" at bounding box center [30, 113] width 35 height 5
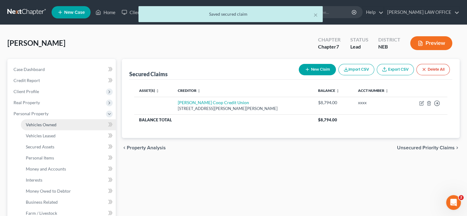
click at [43, 124] on span "Vehicles Owned" at bounding box center [41, 124] width 31 height 5
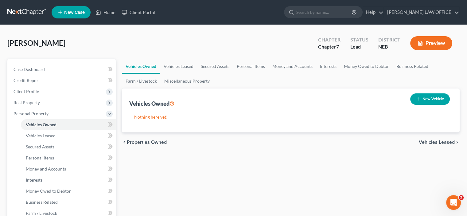
click at [429, 100] on button "New Vehicle" at bounding box center [430, 98] width 40 height 11
select select "0"
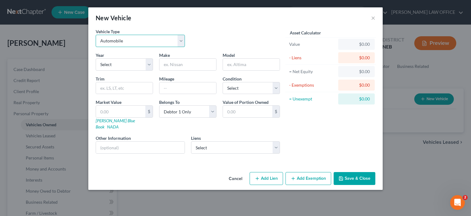
click at [182, 42] on select "Select Automobile Truck Trailer Watercraft Aircraft Motor Home Atv Other Vehicle" at bounding box center [140, 41] width 89 height 12
select select "5"
click at [96, 35] on select "Select Automobile Truck Trailer Watercraft Aircraft Motor Home Atv Other Vehicle" at bounding box center [140, 41] width 89 height 12
click at [164, 68] on input "text" at bounding box center [188, 65] width 57 height 12
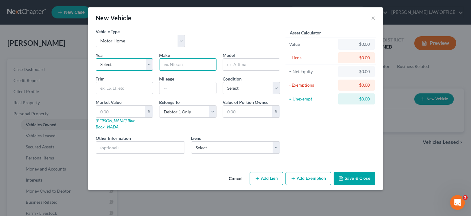
drag, startPoint x: 150, startPoint y: 65, endPoint x: 146, endPoint y: 63, distance: 4.4
click at [150, 65] on select "Select 2026 2025 2024 2023 2022 2021 2020 2019 2018 2017 2016 2015 2014 2013 20…" at bounding box center [124, 64] width 57 height 12
select select "16"
click at [96, 58] on select "Select 2026 2025 2024 2023 2022 2021 2020 2019 2018 2017 2016 2015 2014 2013 20…" at bounding box center [124, 64] width 57 height 12
click at [165, 63] on input "text" at bounding box center [188, 65] width 57 height 12
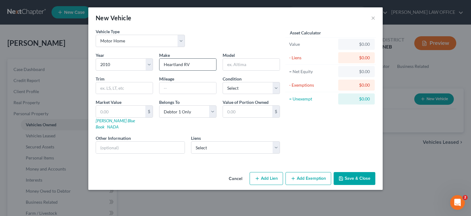
type input "Heartland RV"
type input "Bighorn"
type input "Series M-3055RL"
click at [275, 90] on select "Select Excellent Very Good Good Fair Poor" at bounding box center [251, 88] width 57 height 12
select select "3"
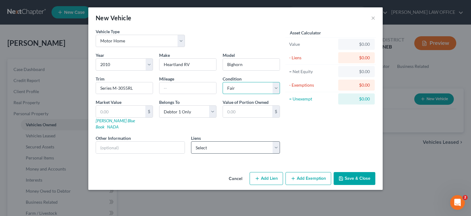
click at [223, 82] on select "Select Excellent Very Good Good Fair Poor" at bounding box center [251, 88] width 57 height 12
drag, startPoint x: 101, startPoint y: 88, endPoint x: 108, endPoint y: 91, distance: 8.0
click at [101, 88] on input "Series M-3055RL" at bounding box center [124, 88] width 57 height 12
click at [138, 87] on input "Series M-3055RL" at bounding box center [124, 88] width 57 height 12
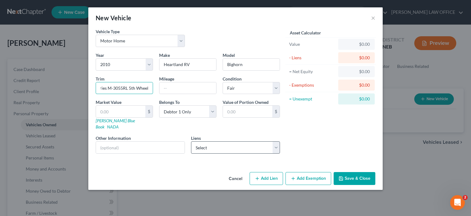
type input "Series M-3055RL 5th Wheel"
click at [277, 141] on select "Select [PERSON_NAME] Coop Credit Union - $8,794.00" at bounding box center [235, 147] width 89 height 12
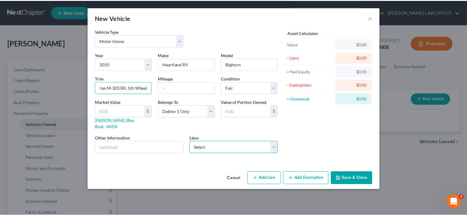
scroll to position [0, 0]
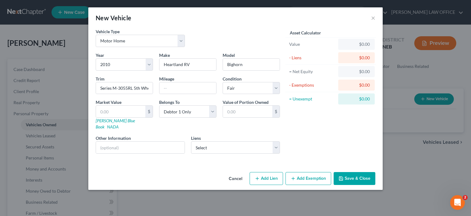
click at [294, 142] on div "Asset Calculator Value $0.00 - Liens $0.00 = Net Equity $0.00 - Exemptions $0.0…" at bounding box center [330, 93] width 95 height 130
drag, startPoint x: 98, startPoint y: 110, endPoint x: 121, endPoint y: 108, distance: 22.8
click at [99, 110] on input "text" at bounding box center [120, 112] width 49 height 12
type input "1"
type input "1.00"
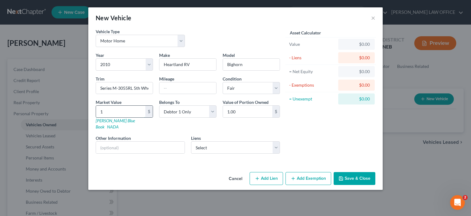
type input "10"
type input "10.00"
type input "100"
type input "100.00"
type input "1000"
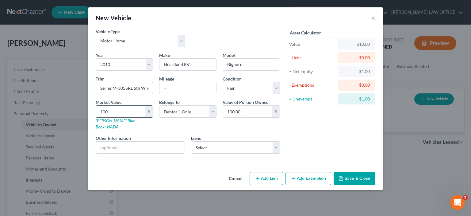
type input "1,000.00"
type input "1,0000"
type input "10,000.00"
click at [356, 174] on button "Save & Close" at bounding box center [355, 178] width 42 height 13
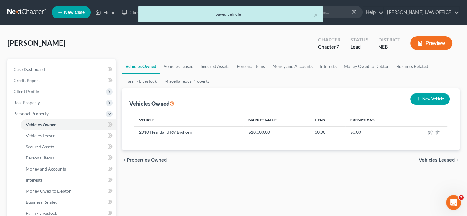
click at [425, 99] on button "New Vehicle" at bounding box center [430, 98] width 40 height 11
select select "0"
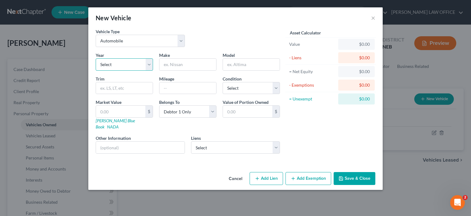
drag, startPoint x: 148, startPoint y: 63, endPoint x: 144, endPoint y: 65, distance: 5.6
click at [148, 63] on select "Select 2026 2025 2024 2023 2022 2021 2020 2019 2018 2017 2016 2015 2014 2013 20…" at bounding box center [124, 64] width 57 height 12
click at [96, 58] on select "Select 2026 2025 2024 2023 2022 2021 2020 2019 2018 2017 2016 2015 2014 2013 20…" at bounding box center [124, 64] width 57 height 12
click at [163, 63] on input "text" at bounding box center [188, 65] width 57 height 12
drag, startPoint x: 278, startPoint y: 86, endPoint x: 261, endPoint y: 90, distance: 17.0
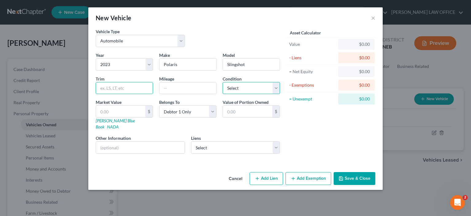
click at [278, 87] on select "Select Excellent Very Good Good Fair Poor" at bounding box center [251, 88] width 57 height 12
click at [223, 82] on select "Select Excellent Very Good Good Fair Poor" at bounding box center [251, 88] width 57 height 12
click at [101, 109] on input "text" at bounding box center [120, 112] width 49 height 12
click at [343, 176] on icon "button" at bounding box center [341, 178] width 5 height 5
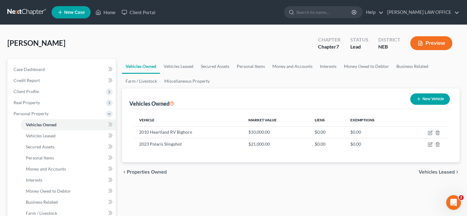
click at [435, 100] on button "New Vehicle" at bounding box center [430, 98] width 40 height 11
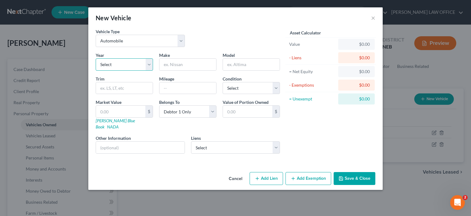
click at [148, 65] on select "Select 2026 2025 2024 2023 2022 2021 2020 2019 2018 2017 2016 2015 2014 2013 20…" at bounding box center [124, 64] width 57 height 12
click at [96, 58] on select "Select 2026 2025 2024 2023 2022 2021 2020 2019 2018 2017 2016 2015 2014 2013 20…" at bounding box center [124, 64] width 57 height 12
click at [163, 62] on input "text" at bounding box center [188, 65] width 57 height 12
click at [276, 88] on select "Select Excellent Very Good Good Fair Poor" at bounding box center [251, 88] width 57 height 12
click at [223, 82] on select "Select Excellent Very Good Good Fair Poor" at bounding box center [251, 88] width 57 height 12
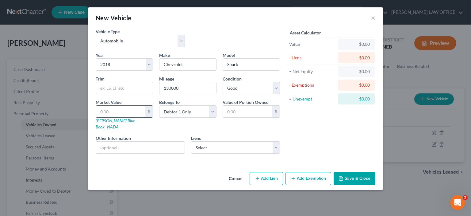
click at [96, 112] on input "text" at bounding box center [120, 112] width 49 height 12
click at [346, 172] on button "Save & Close" at bounding box center [355, 178] width 42 height 13
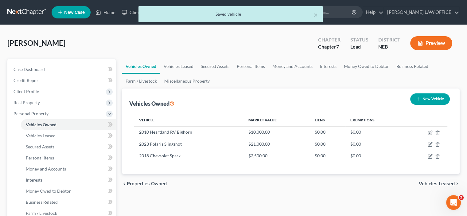
click at [432, 103] on button "New Vehicle" at bounding box center [430, 98] width 40 height 11
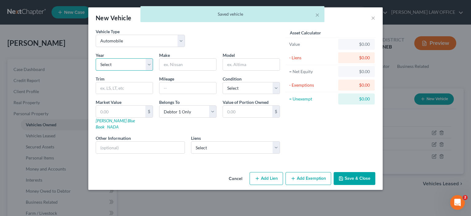
drag, startPoint x: 152, startPoint y: 63, endPoint x: 147, endPoint y: 63, distance: 4.9
click at [152, 63] on select "Select 2026 2025 2024 2023 2022 2021 2020 2019 2018 2017 2016 2015 2014 2013 20…" at bounding box center [124, 64] width 57 height 12
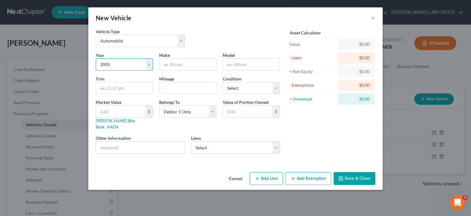
click at [96, 58] on select "Select 2026 2025 2024 2023 2022 2021 2020 2019 2018 2017 2016 2015 2014 2013 20…" at bounding box center [124, 64] width 57 height 12
click at [164, 63] on input "text" at bounding box center [188, 65] width 57 height 12
click at [275, 87] on select "Select Excellent Very Good Good Fair Poor" at bounding box center [251, 88] width 57 height 12
click at [223, 82] on select "Select Excellent Very Good Good Fair Poor" at bounding box center [251, 88] width 57 height 12
click at [102, 113] on input "text" at bounding box center [120, 112] width 49 height 12
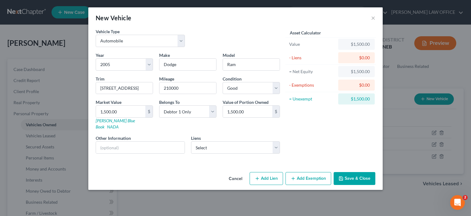
click at [351, 172] on button "Save & Close" at bounding box center [355, 178] width 42 height 13
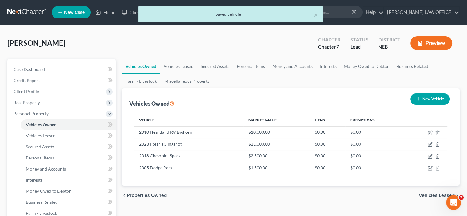
click at [437, 101] on button "New Vehicle" at bounding box center [430, 98] width 40 height 11
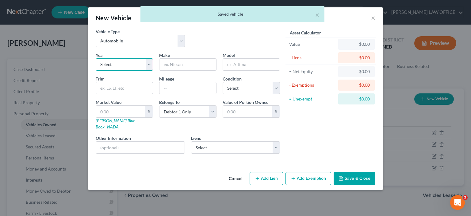
click at [108, 62] on select "Select 2026 2025 2024 2023 2022 2021 2020 2019 2018 2017 2016 2015 2014 2013 20…" at bounding box center [124, 64] width 57 height 12
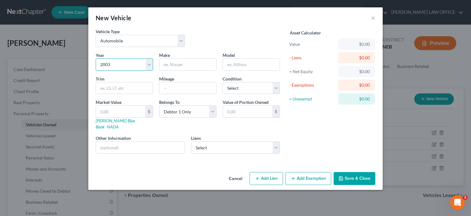
click at [96, 58] on select "Select 2026 2025 2024 2023 2022 2021 2020 2019 2018 2017 2016 2015 2014 2013 20…" at bounding box center [124, 64] width 57 height 12
click at [166, 66] on input "text" at bounding box center [188, 65] width 57 height 12
click at [274, 89] on select "Select Excellent Very Good Good Fair Poor" at bounding box center [251, 88] width 57 height 12
click at [223, 82] on select "Select Excellent Very Good Good Fair Poor" at bounding box center [251, 88] width 57 height 12
click at [105, 113] on input "text" at bounding box center [120, 112] width 49 height 12
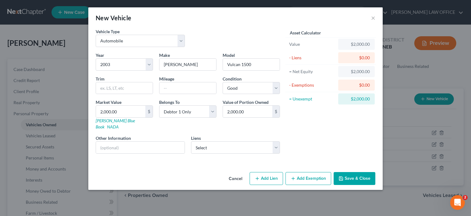
click at [351, 172] on button "Save & Close" at bounding box center [355, 178] width 42 height 13
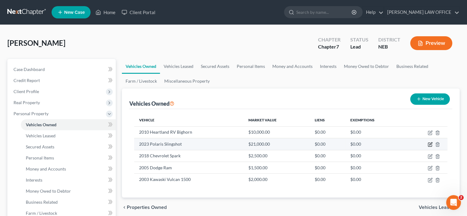
click at [429, 144] on icon "button" at bounding box center [429, 144] width 5 height 5
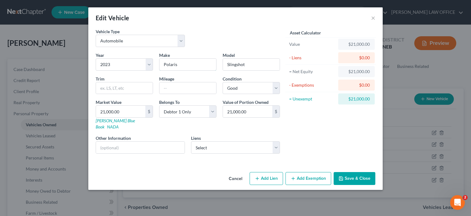
drag, startPoint x: 173, startPoint y: 63, endPoint x: 194, endPoint y: 76, distance: 24.5
click at [173, 63] on input "Polaris" at bounding box center [188, 65] width 57 height 12
click at [356, 173] on button "Save & Close" at bounding box center [355, 178] width 42 height 13
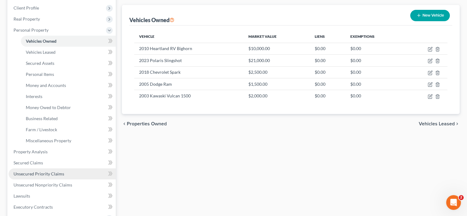
scroll to position [92, 0]
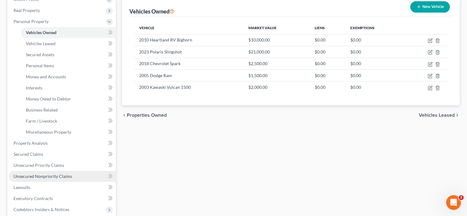
click at [45, 176] on span "Unsecured Nonpriority Claims" at bounding box center [42, 175] width 59 height 5
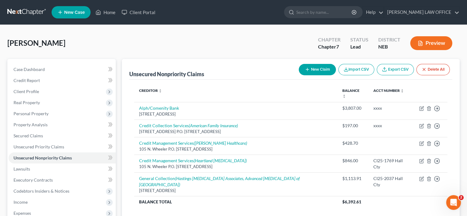
click at [315, 71] on button "New Claim" at bounding box center [316, 69] width 37 height 11
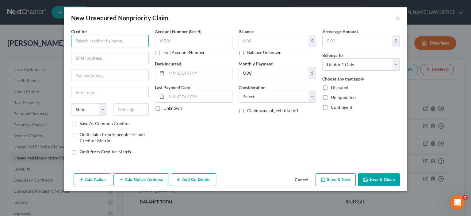
click at [77, 41] on input "text" at bounding box center [110, 41] width 78 height 12
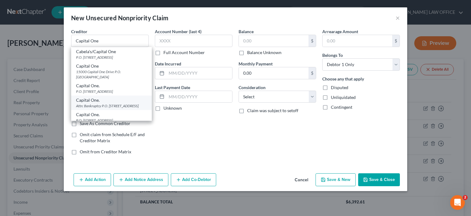
click at [99, 107] on div "Attn: Bankruptcy P.O. [STREET_ADDRESS]" at bounding box center [111, 105] width 71 height 5
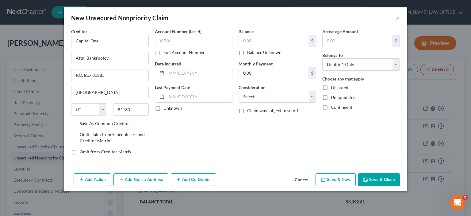
click at [163, 52] on label "Full Account Number" at bounding box center [183, 52] width 41 height 6
click at [166, 52] on input "Full Account Number" at bounding box center [168, 51] width 4 height 4
click at [163, 54] on label "Full Account Number" at bounding box center [183, 52] width 41 height 6
click at [166, 53] on input "Full Account Number" at bounding box center [168, 51] width 4 height 4
click at [160, 41] on input "text" at bounding box center [194, 41] width 78 height 12
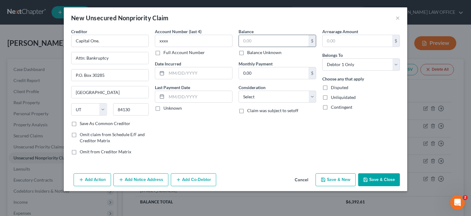
click at [243, 39] on input "text" at bounding box center [274, 41] width 70 height 12
drag, startPoint x: 313, startPoint y: 96, endPoint x: 299, endPoint y: 101, distance: 14.8
click at [313, 96] on select "Select Cable / Satellite Services Collection Agency Credit Card Debt Debt Couns…" at bounding box center [278, 96] width 78 height 12
click at [239, 90] on select "Select Cable / Satellite Services Collection Agency Credit Card Debt Debt Couns…" at bounding box center [278, 96] width 78 height 12
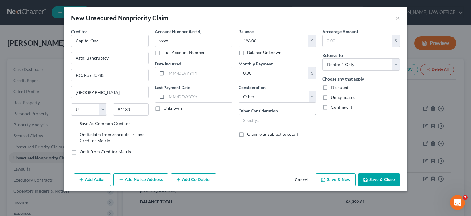
click at [241, 118] on input "text" at bounding box center [277, 120] width 77 height 12
click at [337, 183] on button "Save & New" at bounding box center [336, 179] width 40 height 13
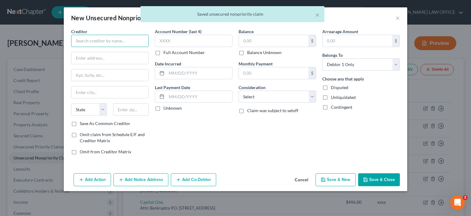
click at [77, 41] on input "text" at bounding box center [110, 41] width 78 height 12
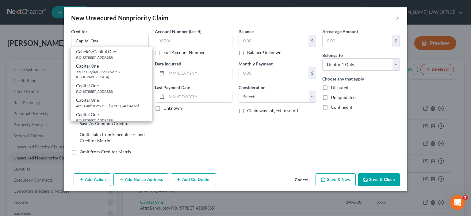
click at [106, 106] on div "Attn: Bankruptcy P.O. [STREET_ADDRESS]" at bounding box center [111, 105] width 71 height 5
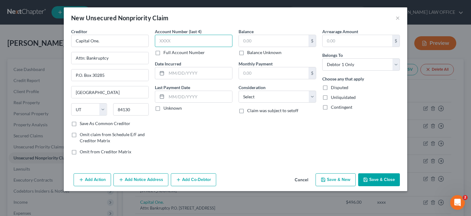
click at [160, 40] on input "text" at bounding box center [194, 41] width 78 height 12
drag, startPoint x: 242, startPoint y: 39, endPoint x: 245, endPoint y: 43, distance: 5.2
click at [242, 42] on input "text" at bounding box center [274, 41] width 70 height 12
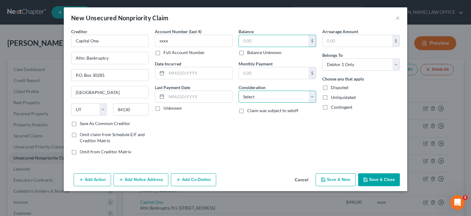
drag, startPoint x: 311, startPoint y: 98, endPoint x: 293, endPoint y: 103, distance: 18.8
click at [311, 98] on select "Select Cable / Satellite Services Collection Agency Credit Card Debt Debt Couns…" at bounding box center [278, 96] width 78 height 12
click at [239, 90] on select "Select Cable / Satellite Services Collection Agency Credit Card Debt Debt Couns…" at bounding box center [278, 96] width 78 height 12
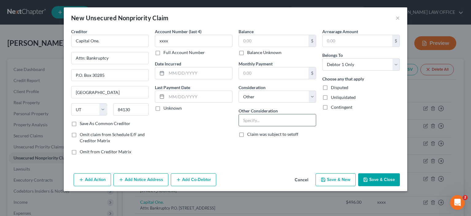
click at [244, 122] on input "text" at bounding box center [277, 120] width 77 height 12
click at [250, 36] on input "text" at bounding box center [274, 41] width 70 height 12
click at [332, 178] on button "Save & New" at bounding box center [336, 179] width 40 height 13
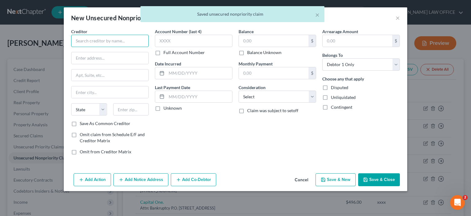
click at [74, 39] on input "text" at bounding box center [110, 41] width 78 height 12
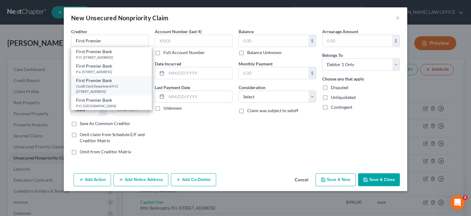
click at [95, 85] on div "Credit Card Department P.O. [STREET_ADDRESS]" at bounding box center [111, 88] width 71 height 10
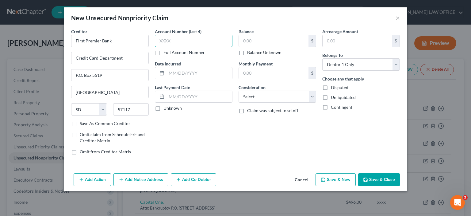
click at [159, 40] on input "text" at bounding box center [194, 41] width 78 height 12
click at [242, 40] on input "text" at bounding box center [274, 41] width 70 height 12
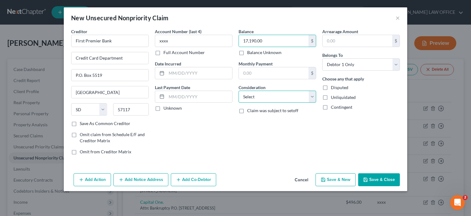
click at [314, 98] on select "Select Cable / Satellite Services Collection Agency Credit Card Debt Debt Couns…" at bounding box center [278, 96] width 78 height 12
click at [239, 90] on select "Select Cable / Satellite Services Collection Agency Credit Card Debt Debt Couns…" at bounding box center [278, 96] width 78 height 12
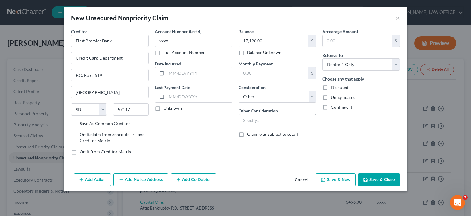
click at [246, 121] on input "text" at bounding box center [277, 120] width 77 height 12
click at [375, 179] on button "Save & Close" at bounding box center [379, 179] width 42 height 13
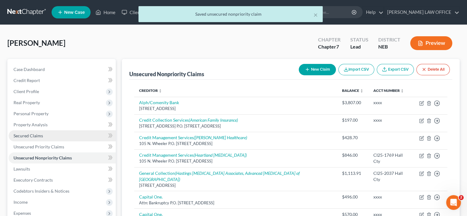
click at [31, 136] on span "Secured Claims" at bounding box center [27, 135] width 29 height 5
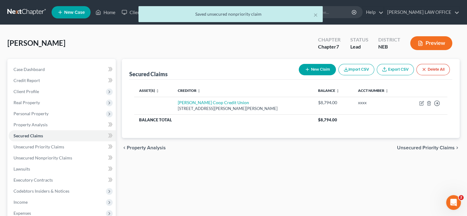
click at [313, 68] on button "New Claim" at bounding box center [316, 69] width 37 height 11
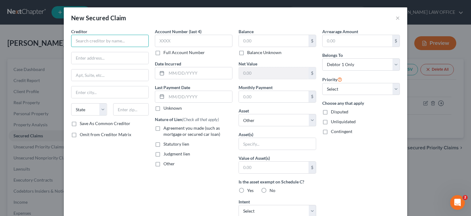
click at [74, 37] on input "text" at bounding box center [110, 41] width 78 height 12
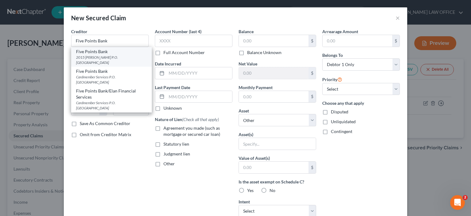
click at [106, 60] on div "2015 [PERSON_NAME] P.O. [GEOGRAPHIC_DATA]" at bounding box center [111, 60] width 71 height 10
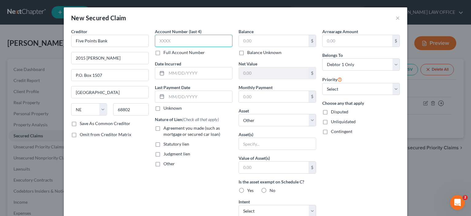
click at [158, 41] on input "text" at bounding box center [194, 41] width 78 height 12
click at [163, 53] on label "Full Account Number" at bounding box center [183, 52] width 41 height 6
click at [166, 53] on input "Full Account Number" at bounding box center [168, 51] width 4 height 4
click at [171, 43] on input "2641" at bounding box center [194, 41] width 78 height 12
click at [242, 41] on input "text" at bounding box center [274, 41] width 70 height 12
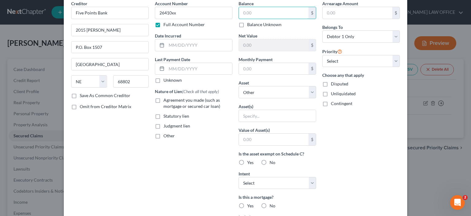
scroll to position [123, 0]
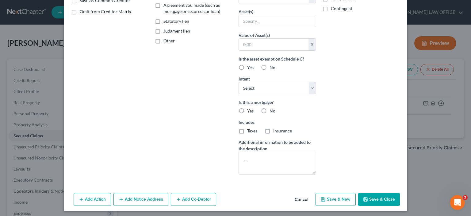
click at [298, 198] on button "Cancel" at bounding box center [301, 199] width 23 height 12
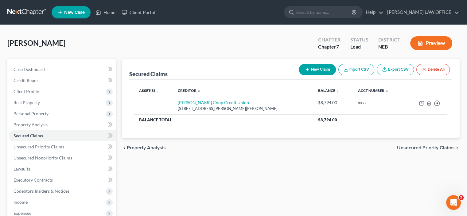
click at [320, 69] on button "New Claim" at bounding box center [316, 69] width 37 height 11
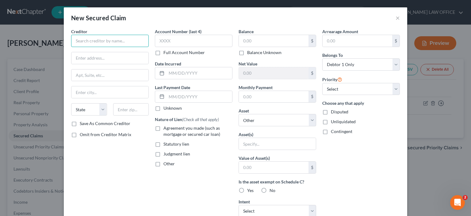
click at [78, 40] on input "text" at bounding box center [110, 41] width 78 height 12
click at [80, 123] on label "Save As Common Creditor" at bounding box center [105, 123] width 51 height 6
click at [82, 123] on input "Save As Common Creditor" at bounding box center [84, 122] width 4 height 4
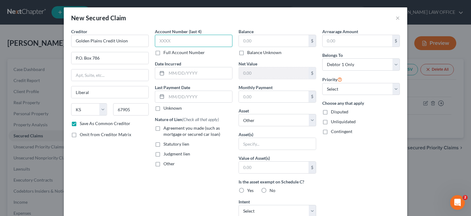
click at [160, 38] on input "text" at bounding box center [194, 41] width 78 height 12
click at [240, 39] on input "text" at bounding box center [274, 41] width 70 height 12
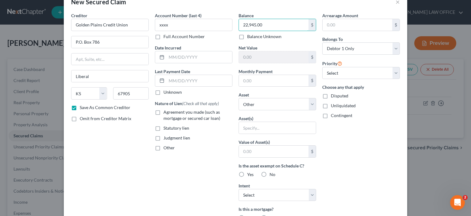
scroll to position [61, 0]
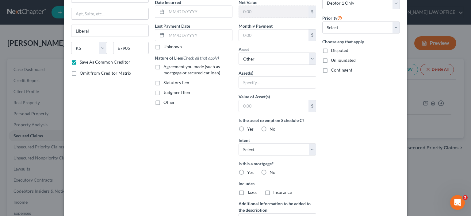
click at [270, 171] on label "No" at bounding box center [273, 172] width 6 height 6
click at [272, 171] on input "No" at bounding box center [274, 171] width 4 height 4
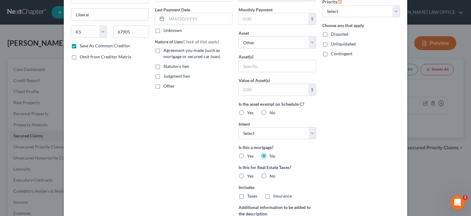
scroll to position [92, 0]
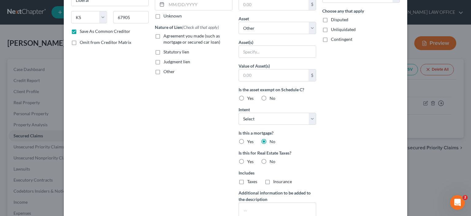
click at [270, 160] on label "No" at bounding box center [273, 161] width 6 height 6
click at [272, 160] on input "No" at bounding box center [274, 160] width 4 height 4
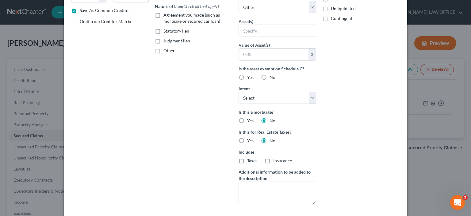
scroll to position [144, 0]
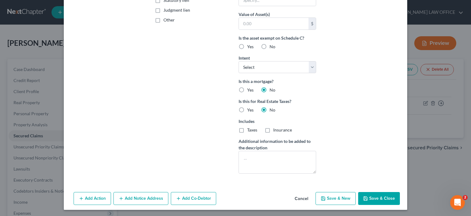
click at [374, 198] on button "Save & Close" at bounding box center [379, 198] width 42 height 13
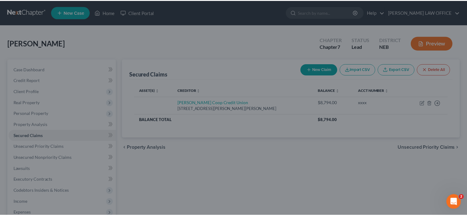
scroll to position [77, 0]
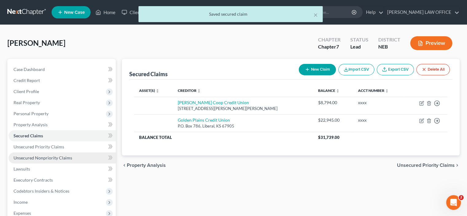
click at [49, 156] on span "Unsecured Nonpriority Claims" at bounding box center [42, 157] width 59 height 5
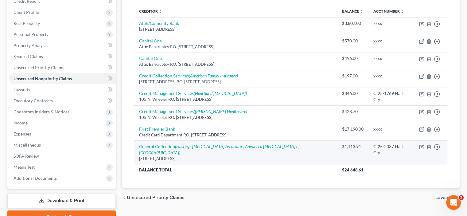
scroll to position [110, 0]
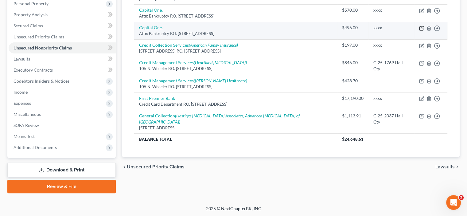
click at [420, 29] on icon "button" at bounding box center [421, 28] width 5 height 5
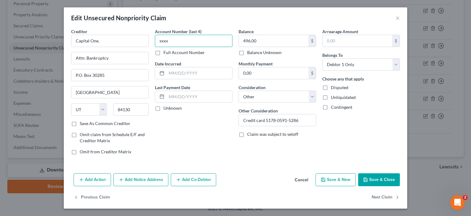
drag, startPoint x: 159, startPoint y: 41, endPoint x: 186, endPoint y: 43, distance: 27.7
click at [186, 44] on input "xxxx" at bounding box center [194, 41] width 78 height 12
click at [298, 121] on input "Credit card 5178-0591-5286" at bounding box center [277, 120] width 77 height 12
drag, startPoint x: 162, startPoint y: 39, endPoint x: 200, endPoint y: 46, distance: 38.4
click at [197, 46] on input "xxxx" at bounding box center [194, 41] width 78 height 12
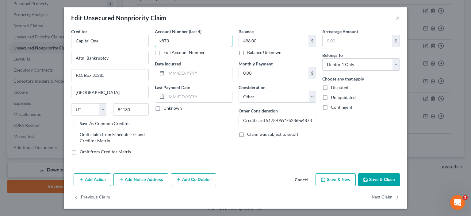
click at [161, 41] on input "x873" at bounding box center [194, 41] width 78 height 12
click at [300, 120] on input "Credit card 5178-0591-5286-x4873" at bounding box center [277, 120] width 77 height 12
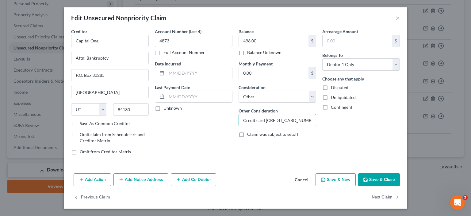
click at [373, 180] on button "Save & Close" at bounding box center [379, 179] width 42 height 13
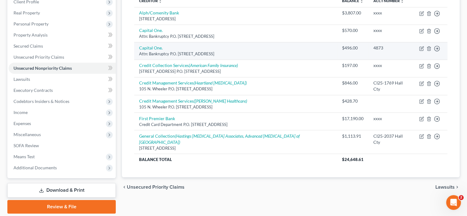
scroll to position [79, 0]
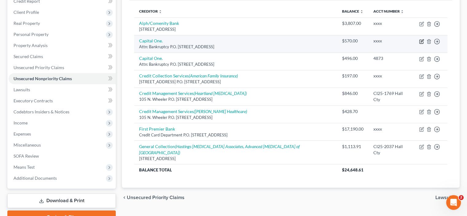
click at [422, 40] on icon "button" at bounding box center [421, 41] width 5 height 5
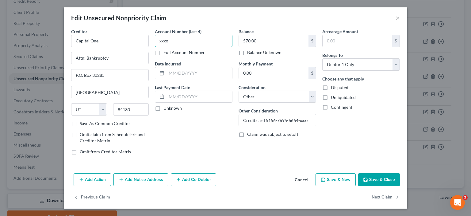
drag, startPoint x: 157, startPoint y: 41, endPoint x: 213, endPoint y: 45, distance: 56.3
click at [206, 46] on input "xxxx" at bounding box center [194, 41] width 78 height 12
drag, startPoint x: 301, startPoint y: 120, endPoint x: 315, endPoint y: 117, distance: 14.4
click at [311, 120] on input "Credit card 5156-7695-6664-xxxx" at bounding box center [277, 120] width 77 height 12
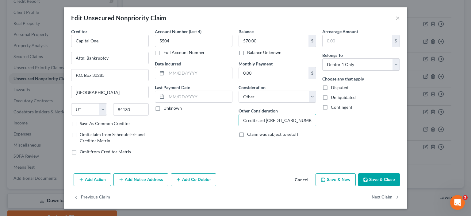
click at [376, 180] on button "Save & Close" at bounding box center [379, 179] width 42 height 13
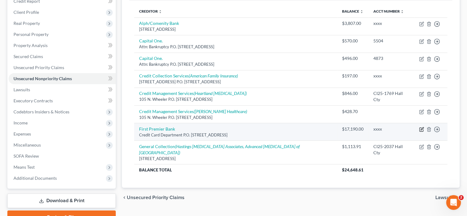
click at [421, 130] on td "Move to D Move to E Move to G Move to Notice Only" at bounding box center [430, 131] width 33 height 17
click at [421, 129] on icon "button" at bounding box center [421, 129] width 5 height 5
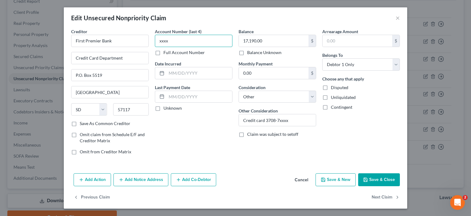
drag, startPoint x: 159, startPoint y: 41, endPoint x: 195, endPoint y: 45, distance: 36.1
click at [189, 44] on input "xxxx" at bounding box center [194, 41] width 78 height 12
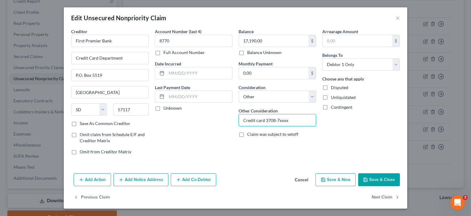
drag, startPoint x: 280, startPoint y: 120, endPoint x: 337, endPoint y: 125, distance: 57.3
click at [321, 126] on div "Creditor * First Premier Bank Credit Card Department P.O. [GEOGRAPHIC_DATA] [US…" at bounding box center [235, 93] width 335 height 131
drag, startPoint x: 378, startPoint y: 182, endPoint x: 378, endPoint y: 173, distance: 9.2
click at [378, 182] on button "Save & Close" at bounding box center [379, 179] width 42 height 13
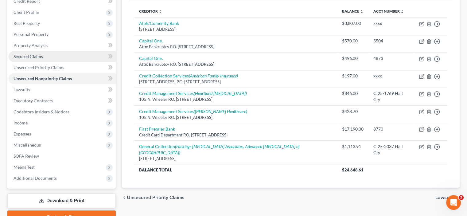
click at [29, 57] on span "Secured Claims" at bounding box center [27, 56] width 29 height 5
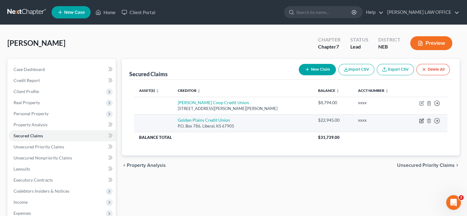
click at [420, 120] on icon "button" at bounding box center [421, 120] width 5 height 5
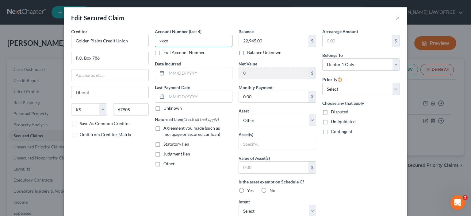
drag, startPoint x: 155, startPoint y: 39, endPoint x: 202, endPoint y: 44, distance: 47.5
click at [201, 44] on input "xxxx" at bounding box center [194, 41] width 78 height 12
click at [163, 52] on label "Full Account Number" at bounding box center [183, 52] width 41 height 6
click at [166, 52] on input "Full Account Number" at bounding box center [168, 51] width 4 height 4
click at [157, 39] on input "0800" at bounding box center [194, 41] width 78 height 12
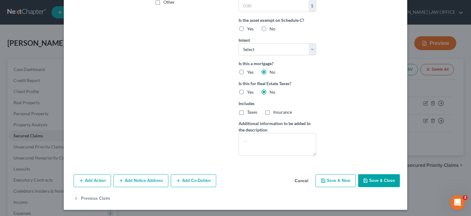
click at [377, 182] on button "Save & Close" at bounding box center [379, 180] width 42 height 13
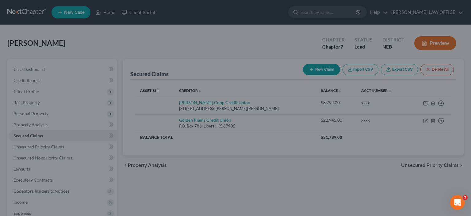
scroll to position [94, 0]
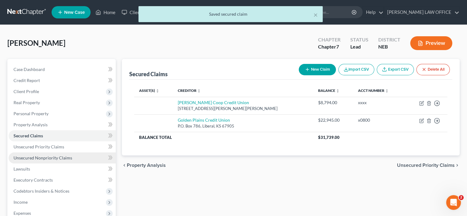
click at [42, 158] on span "Unsecured Nonpriority Claims" at bounding box center [42, 157] width 59 height 5
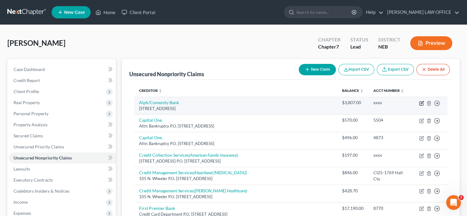
click at [421, 104] on icon "button" at bounding box center [421, 103] width 5 height 5
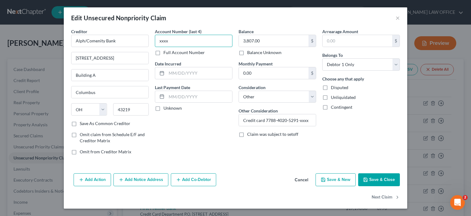
drag, startPoint x: 159, startPoint y: 39, endPoint x: 233, endPoint y: 42, distance: 74.6
click at [224, 43] on input "xxxx" at bounding box center [194, 41] width 78 height 12
click at [301, 117] on input "Credit card 7788-4020-5291-xxxx" at bounding box center [277, 120] width 77 height 12
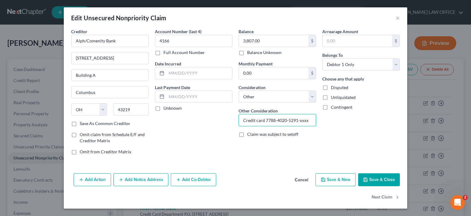
drag, startPoint x: 303, startPoint y: 119, endPoint x: 310, endPoint y: 112, distance: 10.2
click at [309, 119] on input "Credit card 7788-4020-5291-xxxx" at bounding box center [277, 120] width 77 height 12
click at [376, 178] on button "Save & Close" at bounding box center [379, 179] width 42 height 13
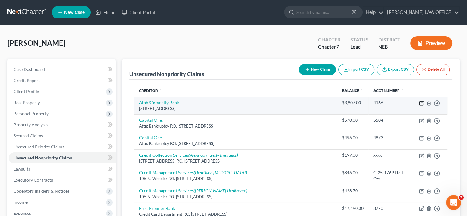
click at [421, 104] on icon "button" at bounding box center [421, 103] width 5 height 5
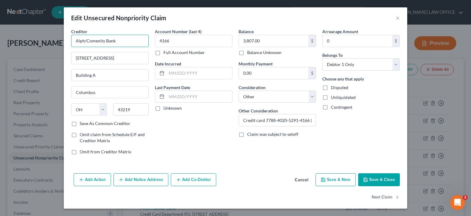
click at [84, 41] on input "Alph/Comenity Bank" at bounding box center [110, 41] width 78 height 12
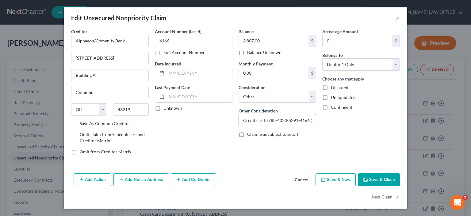
scroll to position [0, 18]
drag, startPoint x: 310, startPoint y: 121, endPoint x: 321, endPoint y: 119, distance: 10.3
click at [321, 121] on div "Creditor * Alphaeon/Comenity Bank [STREET_ADDRESS][GEOGRAPHIC_DATA] A [GEOGRAPH…" at bounding box center [235, 93] width 335 height 131
drag, startPoint x: 110, startPoint y: 57, endPoint x: 117, endPoint y: 59, distance: 7.0
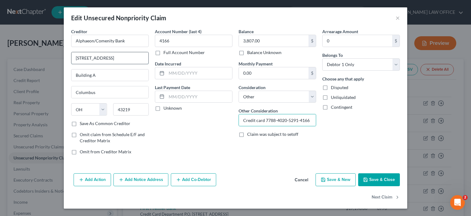
click at [113, 57] on input "[STREET_ADDRESS]" at bounding box center [109, 58] width 77 height 12
click at [114, 58] on input "[STREET_ADDRESS]" at bounding box center [109, 58] width 77 height 12
click at [112, 57] on input "[STREET_ADDRESS]" at bounding box center [109, 58] width 77 height 12
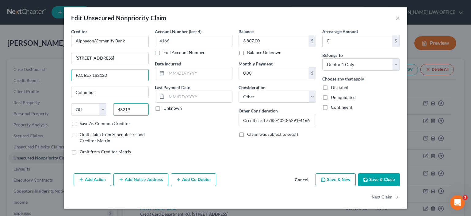
click at [130, 108] on input "43219" at bounding box center [131, 109] width 36 height 12
click at [80, 125] on label "Save As Common Creditor" at bounding box center [105, 123] width 51 height 6
click at [82, 124] on input "Save As Common Creditor" at bounding box center [84, 122] width 4 height 4
click at [377, 180] on button "Save & Close" at bounding box center [379, 179] width 42 height 13
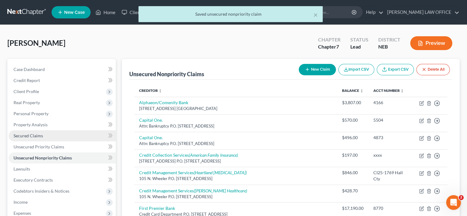
click at [26, 132] on link "Secured Claims" at bounding box center [62, 135] width 107 height 11
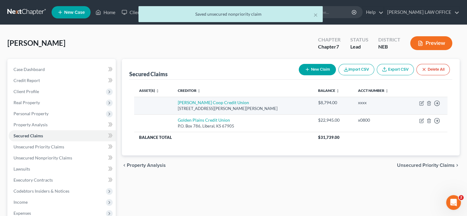
click at [422, 106] on td "Move to E Move to F Move to G Move to Notice Only" at bounding box center [426, 105] width 42 height 17
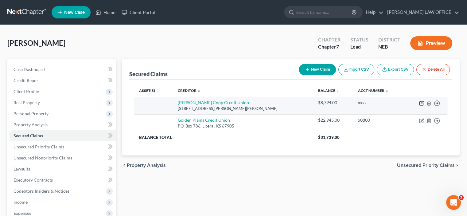
click at [421, 102] on icon "button" at bounding box center [421, 103] width 5 height 5
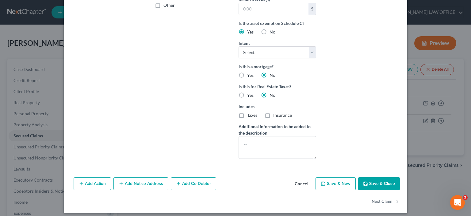
scroll to position [161, 0]
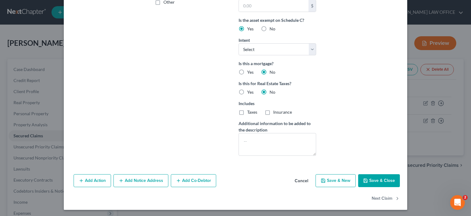
drag, startPoint x: 375, startPoint y: 180, endPoint x: 371, endPoint y: 176, distance: 5.9
click at [375, 181] on button "Save & Close" at bounding box center [379, 180] width 42 height 13
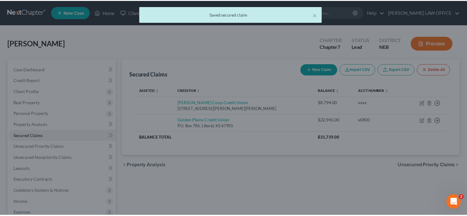
scroll to position [0, 0]
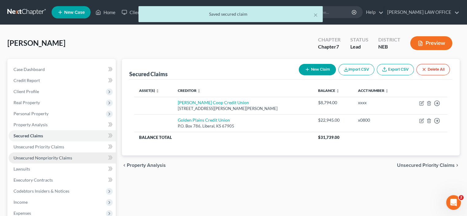
click at [40, 154] on link "Unsecured Nonpriority Claims" at bounding box center [62, 157] width 107 height 11
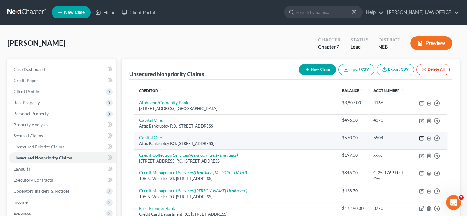
click at [419, 137] on icon "button" at bounding box center [421, 138] width 5 height 5
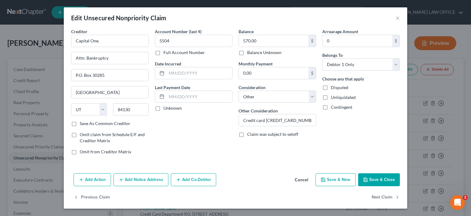
click at [384, 179] on button "Save & Close" at bounding box center [379, 179] width 42 height 13
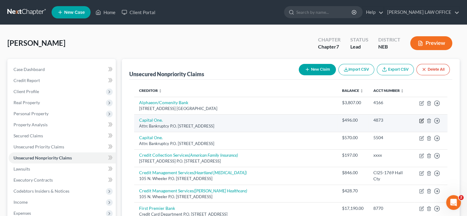
click at [420, 120] on icon "button" at bounding box center [421, 120] width 5 height 5
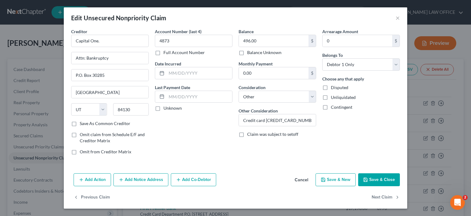
drag, startPoint x: 385, startPoint y: 180, endPoint x: 376, endPoint y: 178, distance: 9.7
click at [385, 180] on button "Save & Close" at bounding box center [379, 179] width 42 height 13
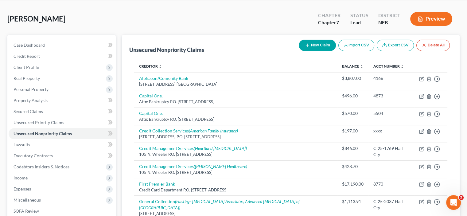
scroll to position [61, 0]
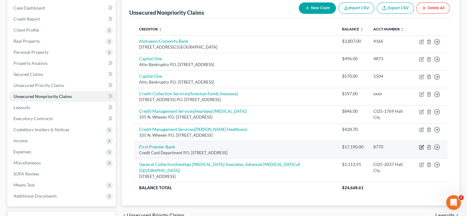
click at [420, 146] on icon "button" at bounding box center [421, 146] width 5 height 5
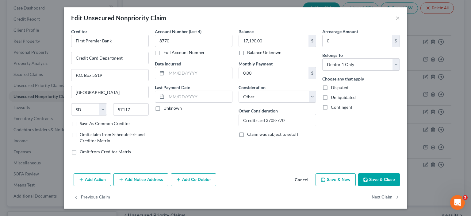
click at [378, 181] on button "Save & Close" at bounding box center [379, 179] width 42 height 13
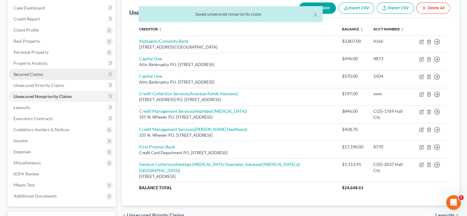
click at [26, 73] on span "Secured Claims" at bounding box center [27, 73] width 29 height 5
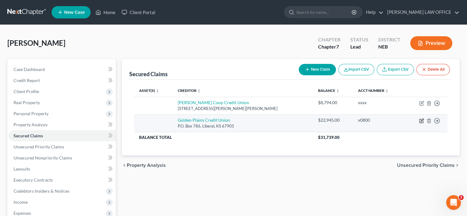
click at [420, 121] on icon "button" at bounding box center [421, 120] width 5 height 5
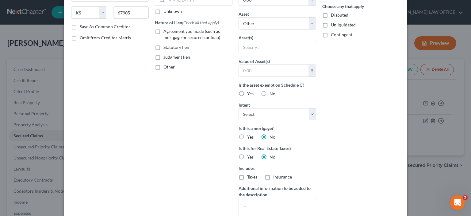
scroll to position [153, 0]
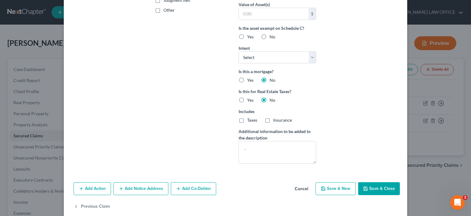
drag, startPoint x: 375, startPoint y: 190, endPoint x: 374, endPoint y: 186, distance: 3.9
click at [375, 189] on button "Save & Close" at bounding box center [379, 188] width 42 height 13
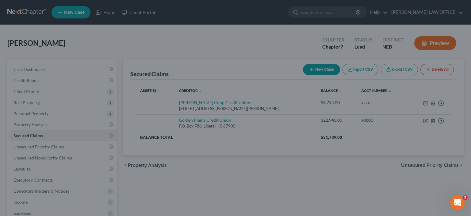
scroll to position [94, 0]
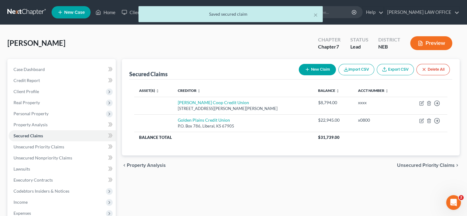
click at [438, 43] on button "Preview" at bounding box center [431, 43] width 42 height 14
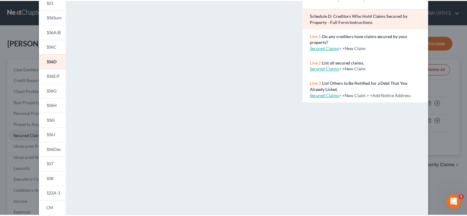
scroll to position [0, 0]
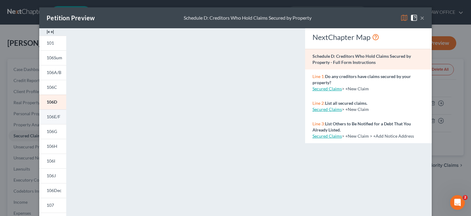
click at [51, 115] on span "106E/F" at bounding box center [54, 116] width 14 height 5
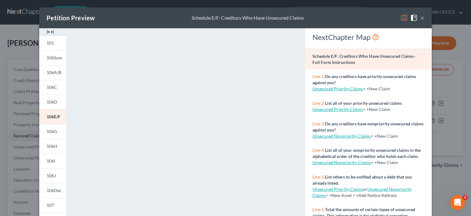
click at [420, 20] on button "×" at bounding box center [422, 17] width 4 height 7
